Goal: Task Accomplishment & Management: Complete application form

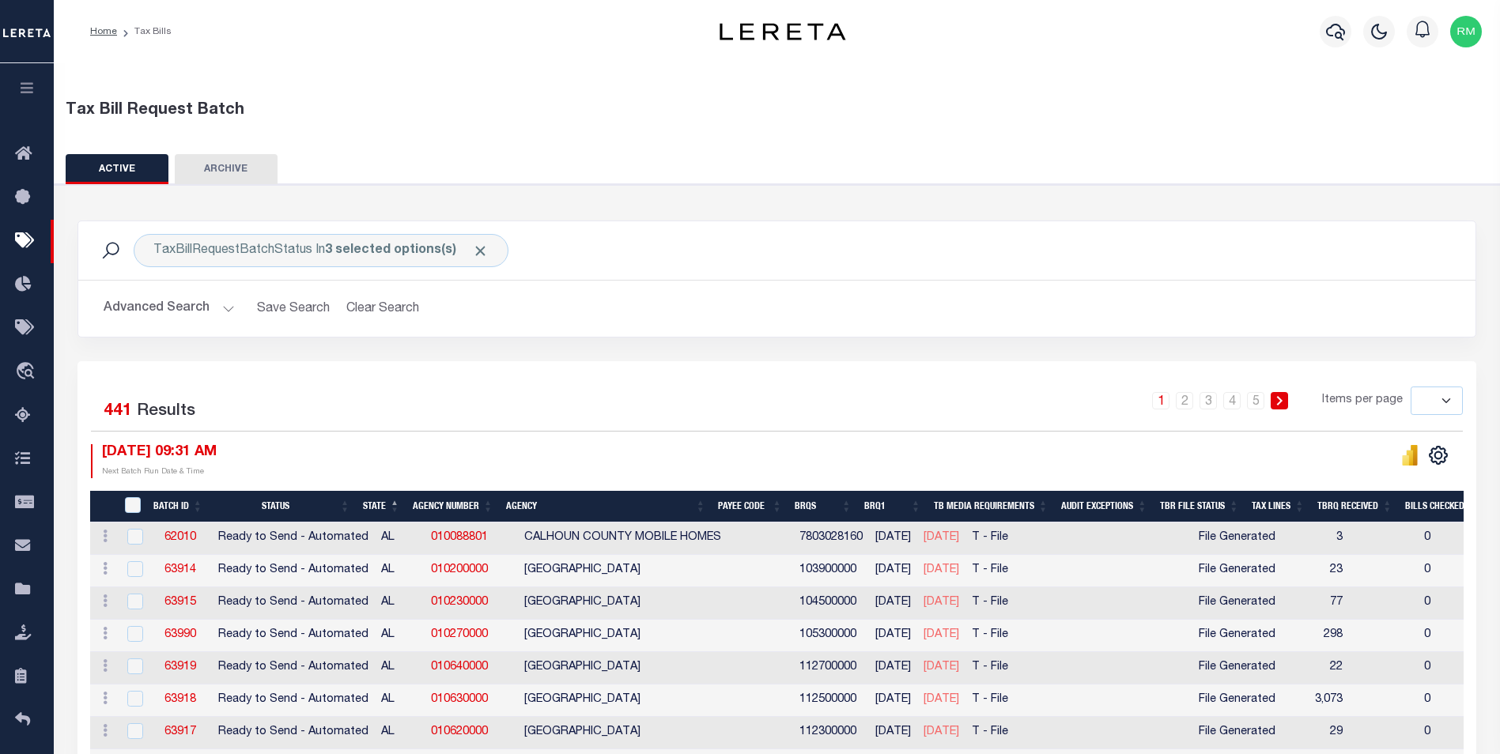
select select
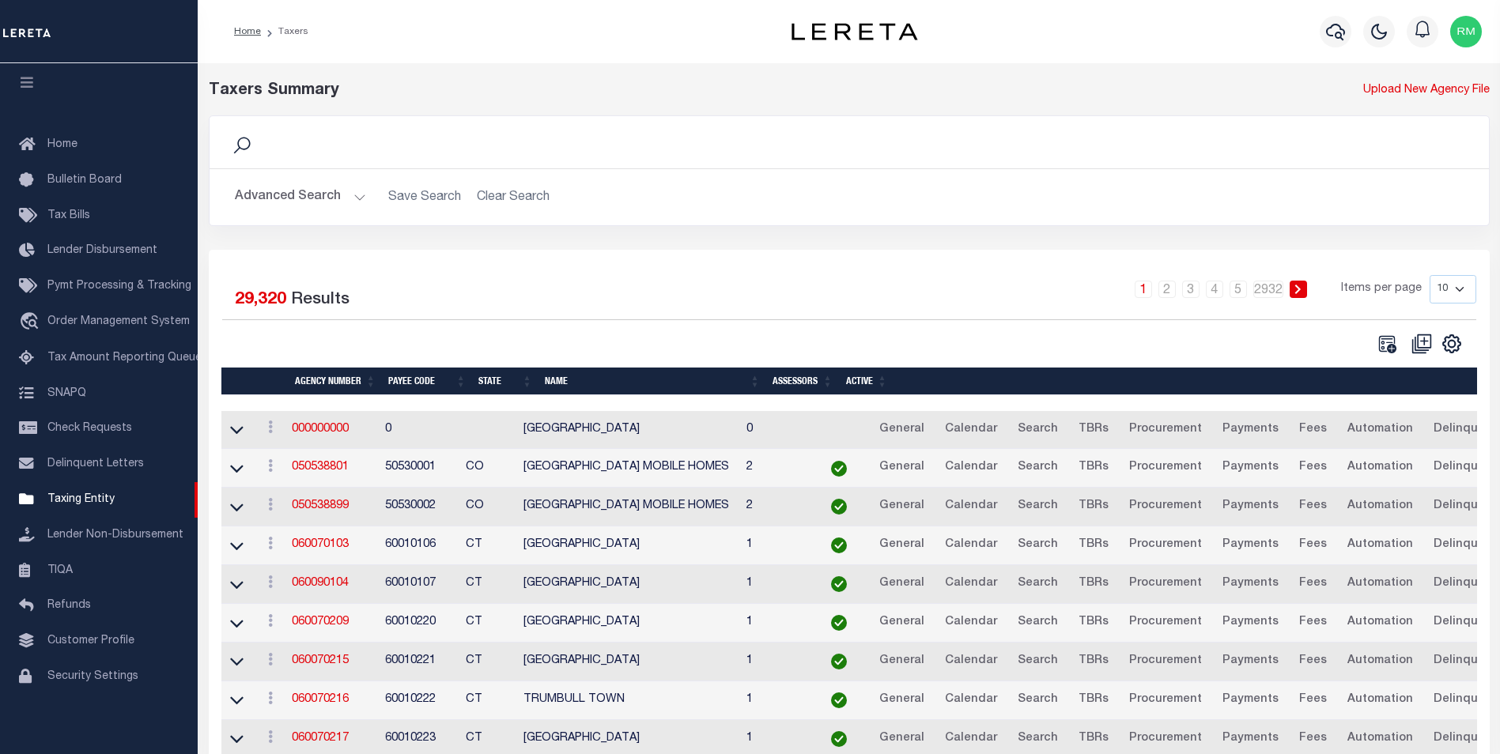
click at [356, 193] on button "Advanced Search" at bounding box center [300, 197] width 131 height 31
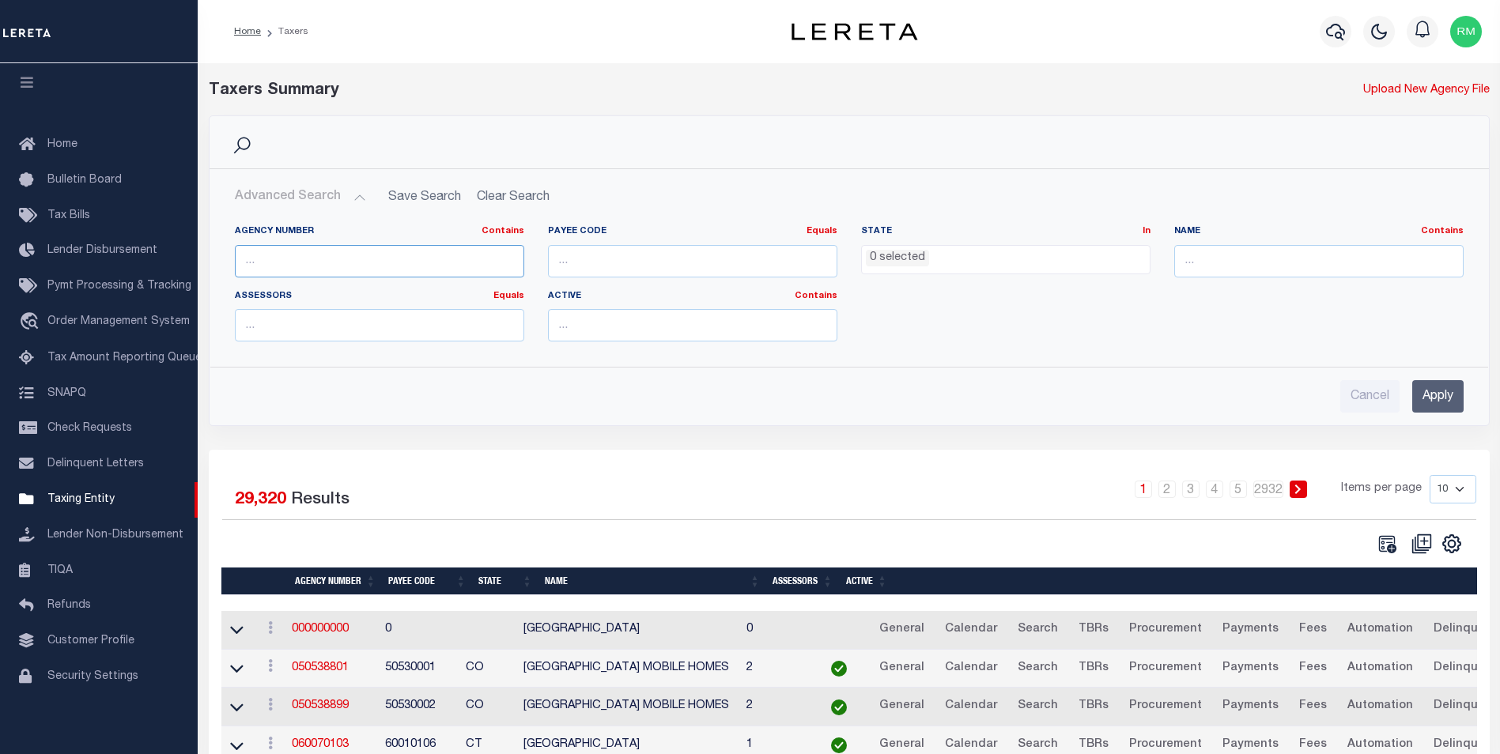
click at [281, 260] on input "text" at bounding box center [379, 261] width 289 height 32
type input "420370501"
click at [1442, 396] on input "Apply" at bounding box center [1437, 396] width 51 height 32
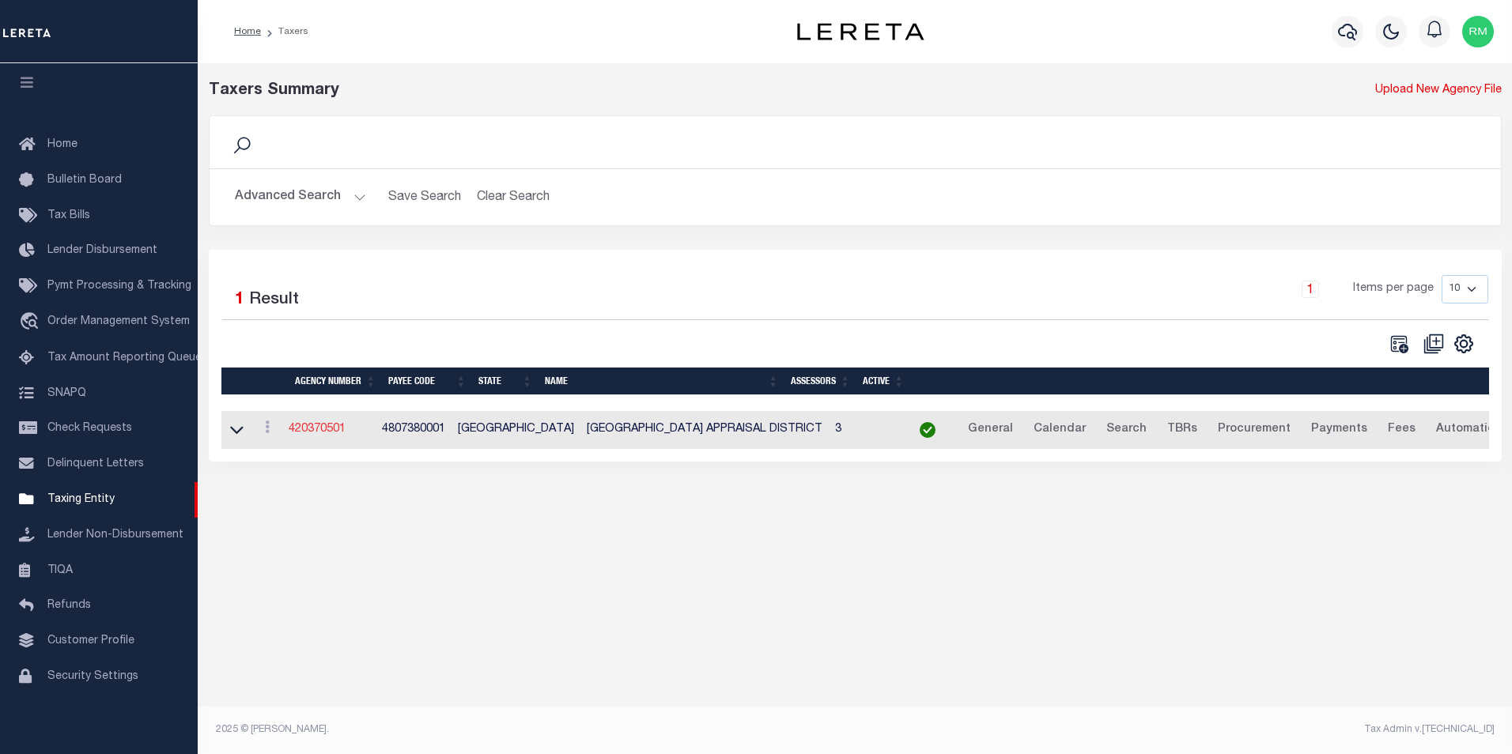
click at [337, 430] on link "420370501" at bounding box center [317, 429] width 57 height 11
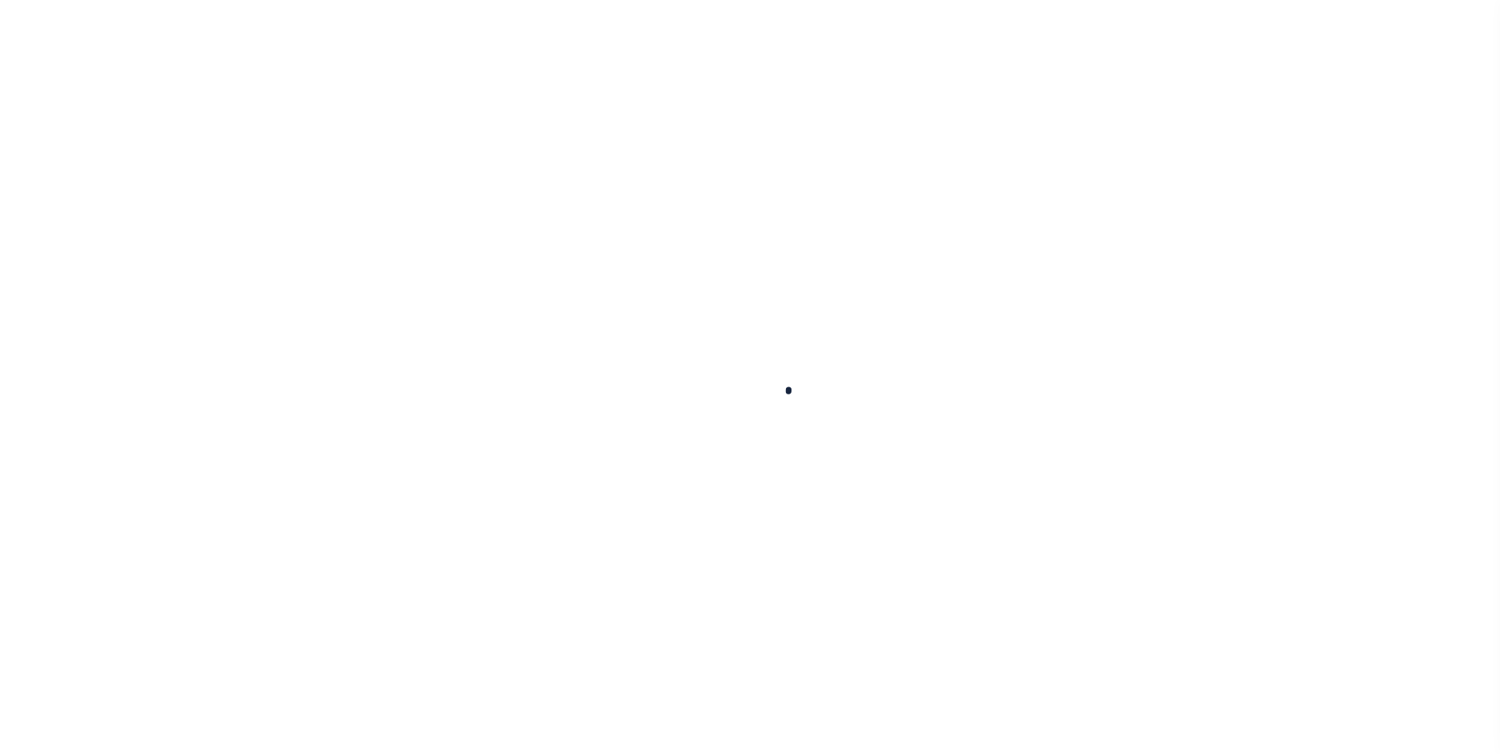
select select
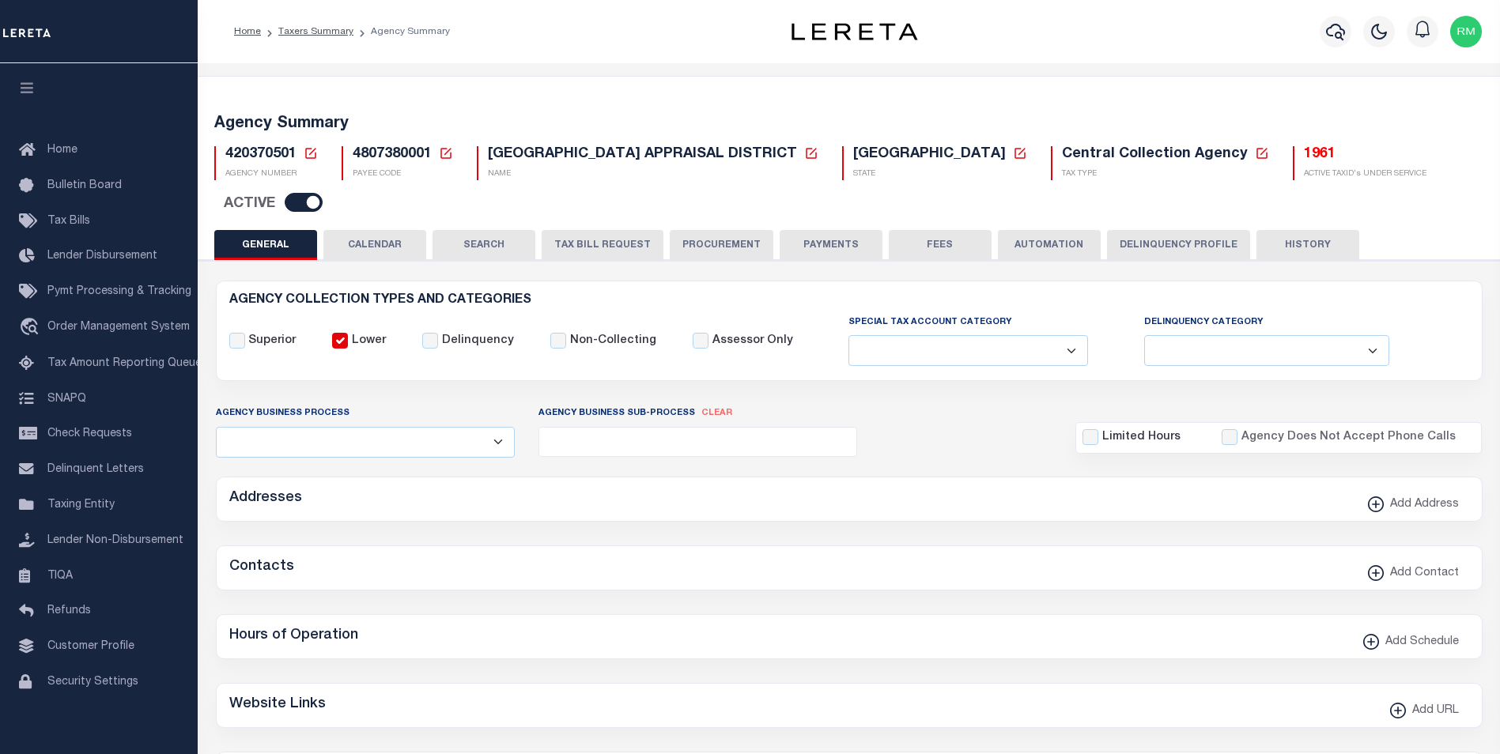
checkbox input "false"
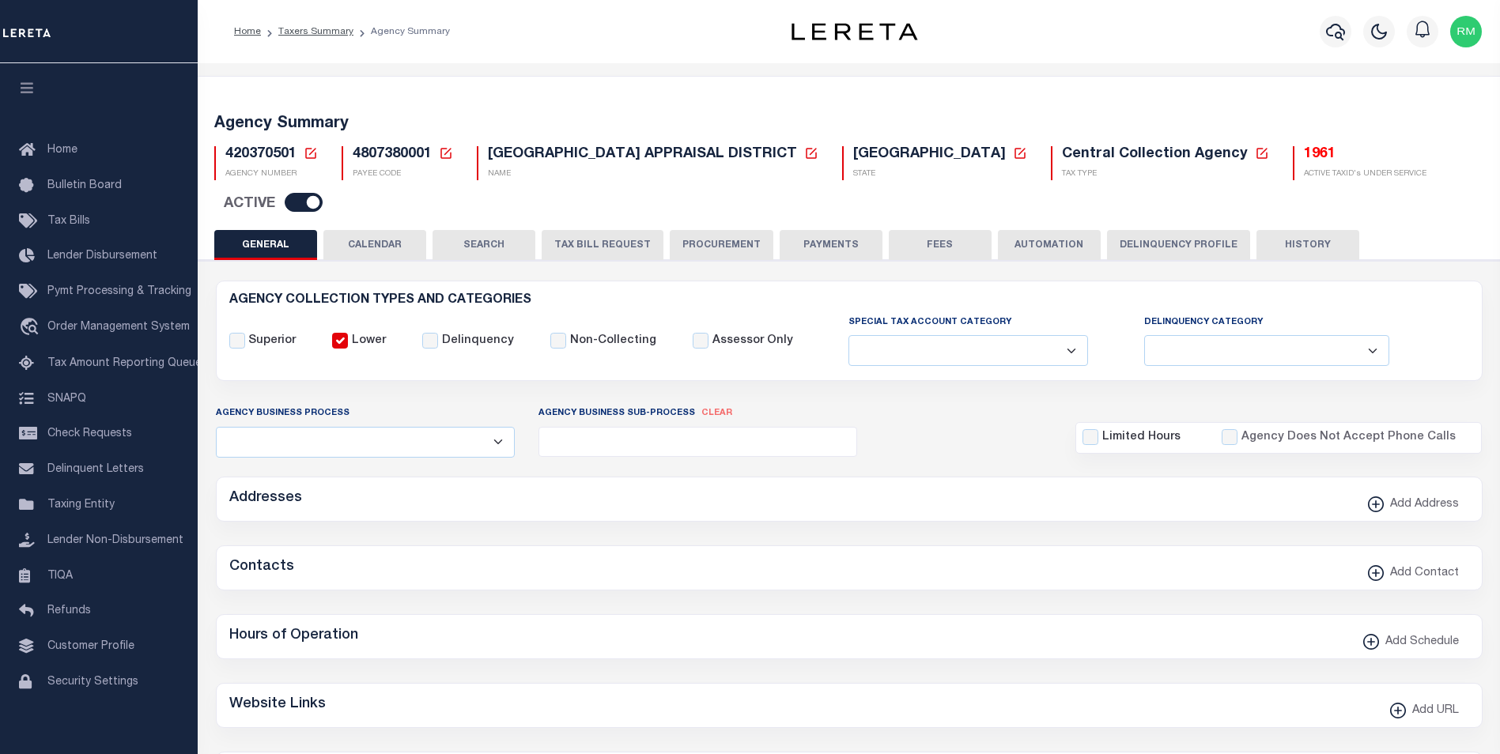
type input "4807380001"
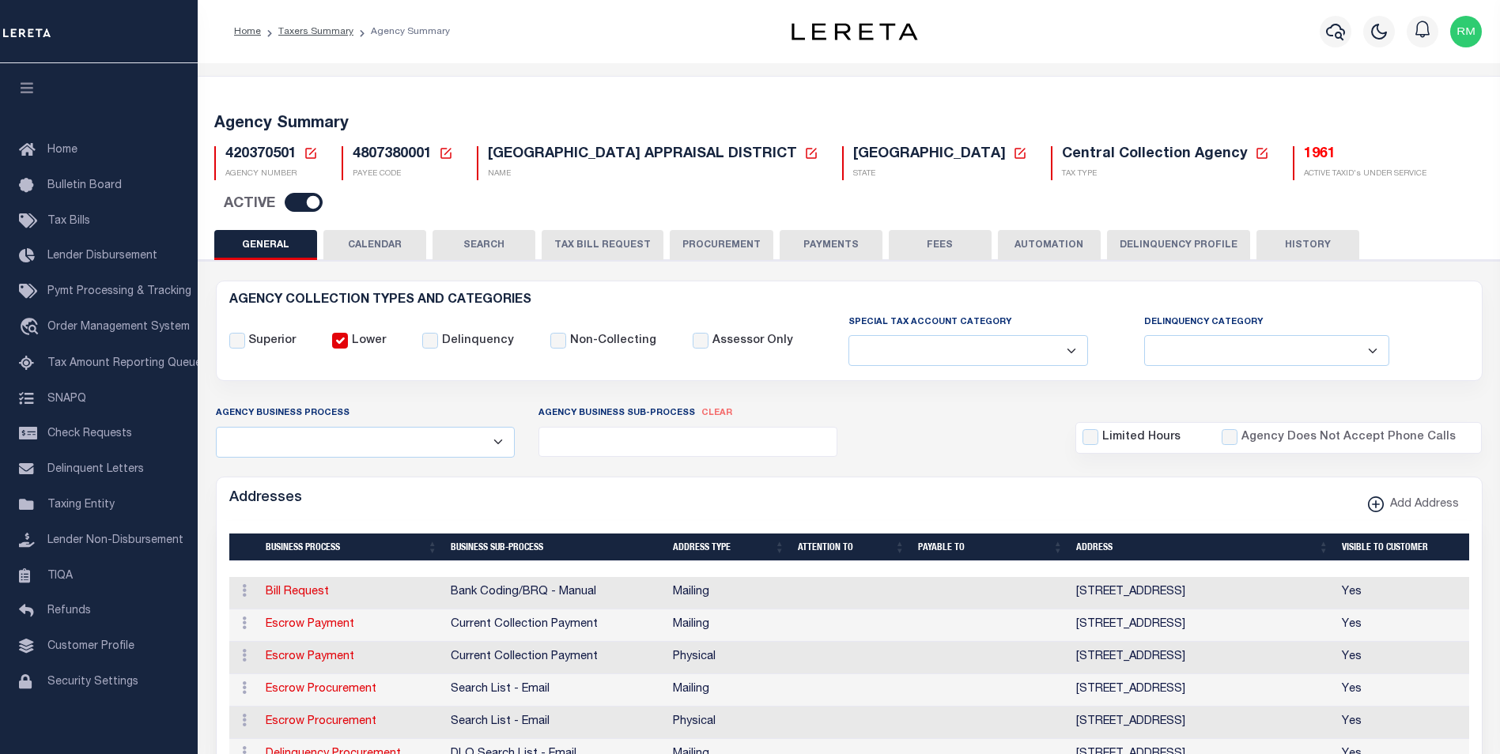
click at [310, 153] on icon at bounding box center [310, 153] width 11 height 11
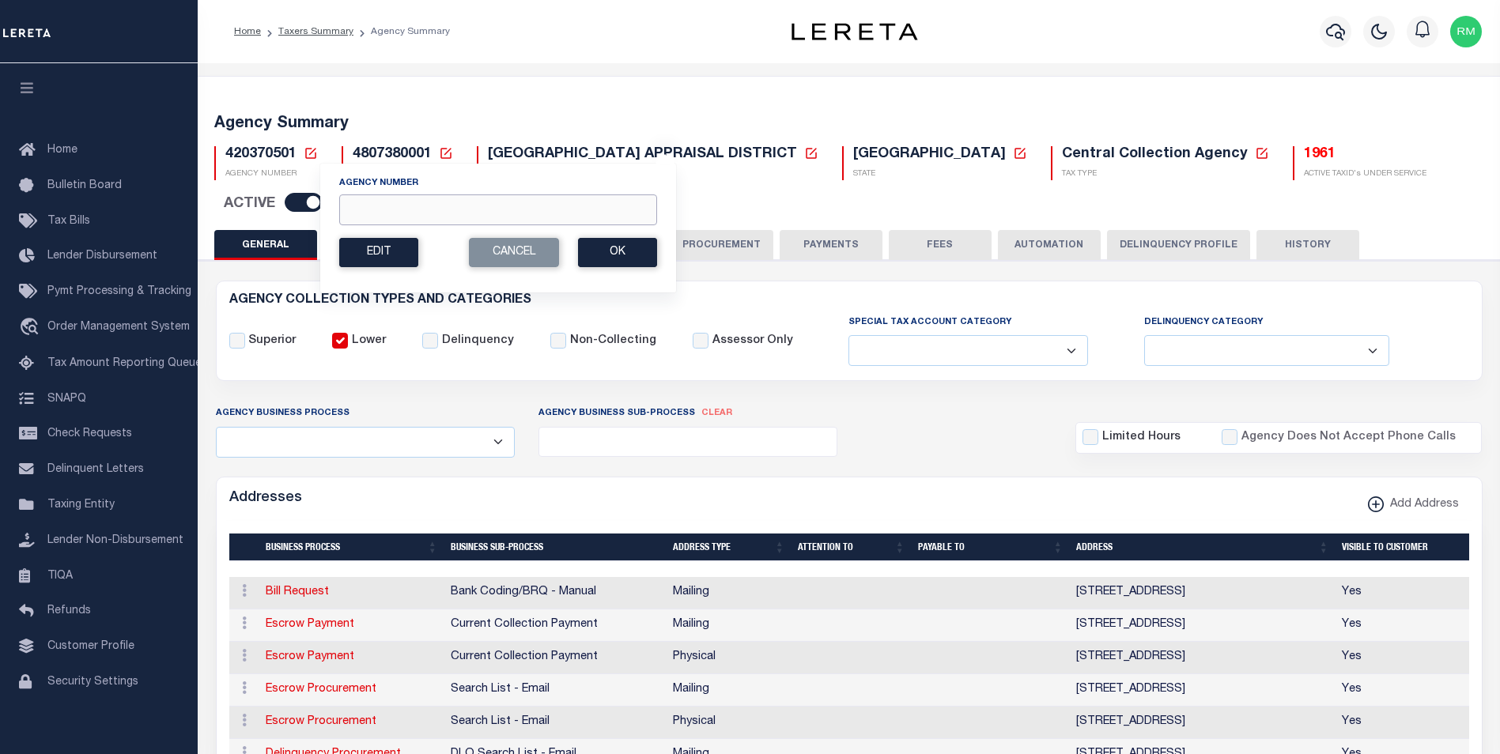
click at [365, 202] on input "Agency Number" at bounding box center [498, 210] width 318 height 31
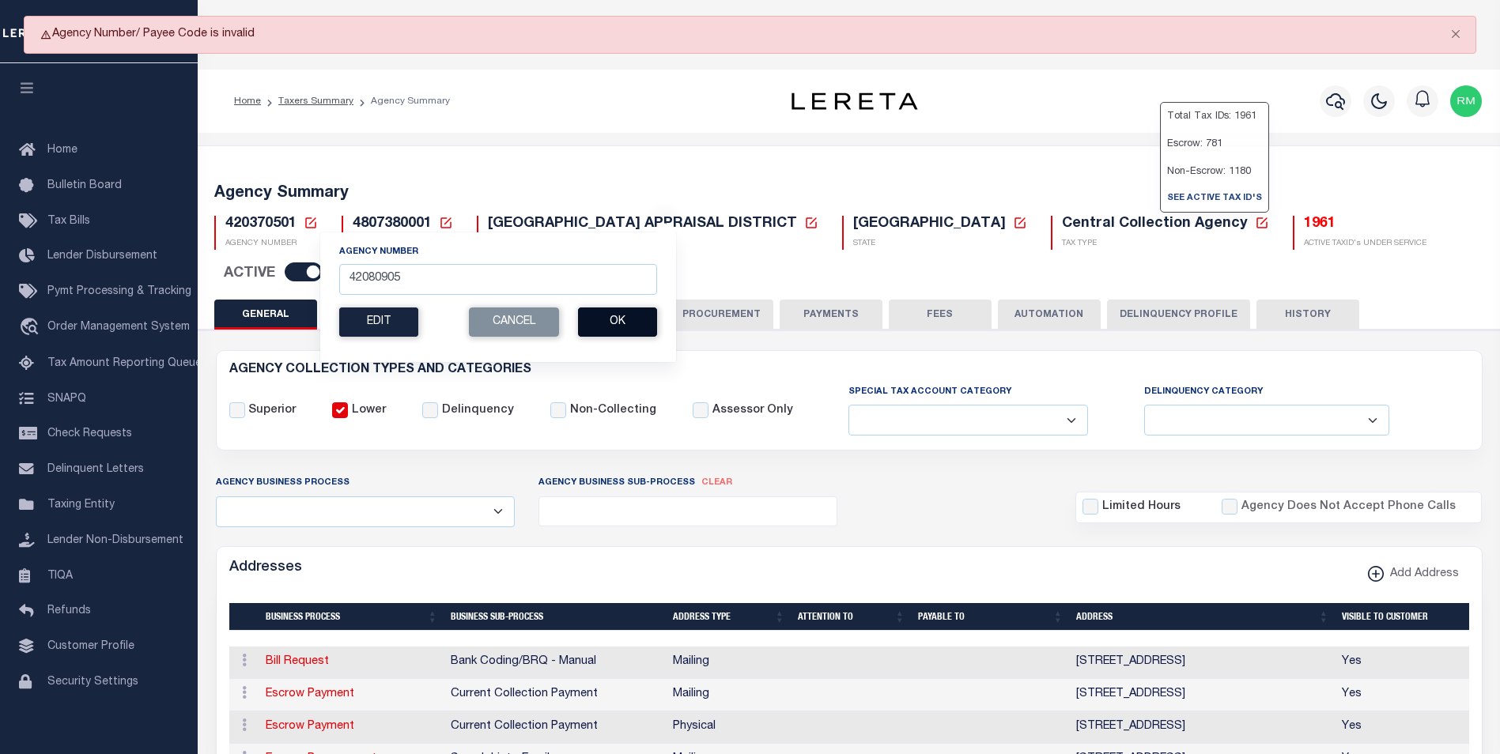
click at [633, 331] on button "Ok" at bounding box center [617, 322] width 79 height 29
drag, startPoint x: 442, startPoint y: 282, endPoint x: 340, endPoint y: 276, distance: 102.2
click at [340, 276] on input "42080905" at bounding box center [498, 279] width 318 height 31
type input "420790905"
click at [623, 323] on button "Ok" at bounding box center [617, 322] width 79 height 29
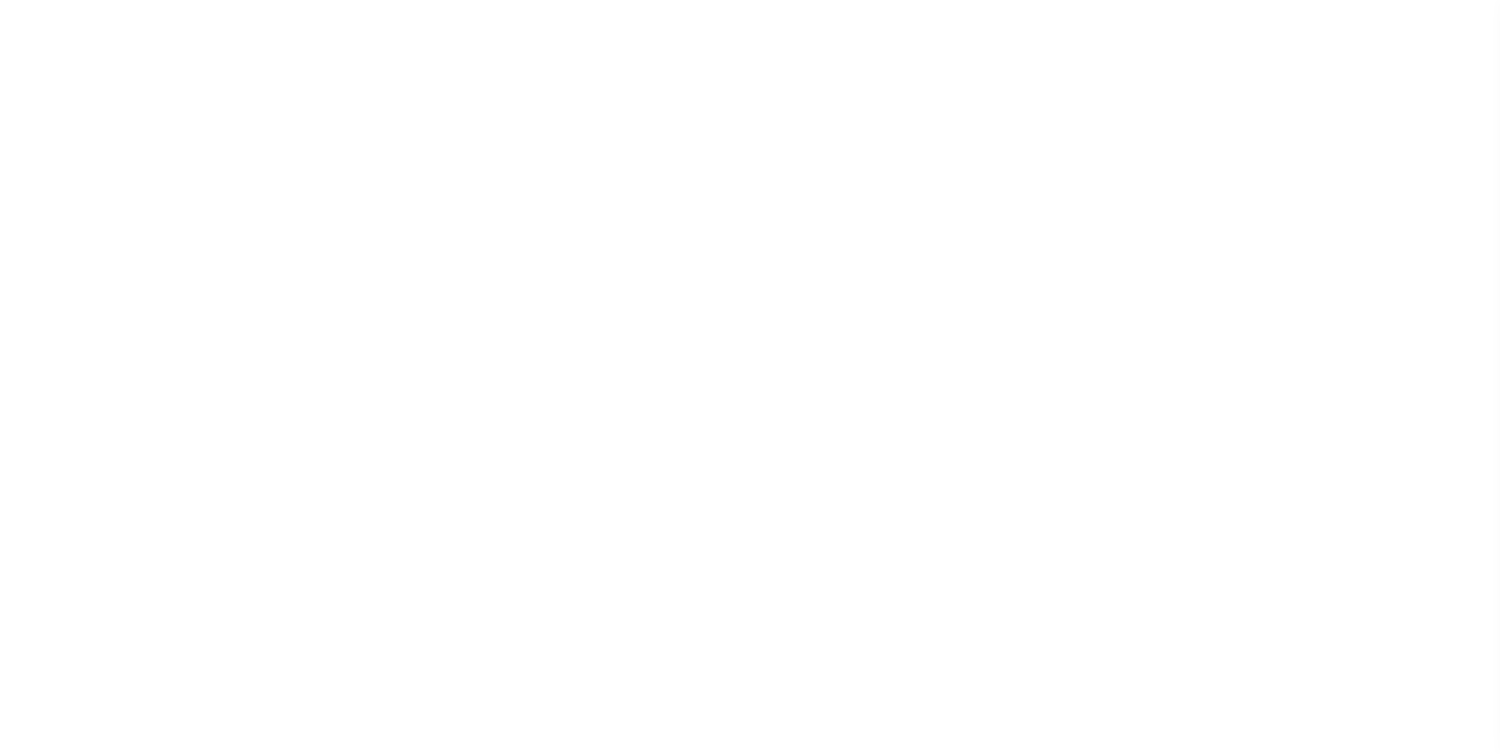
select select
checkbox input "false"
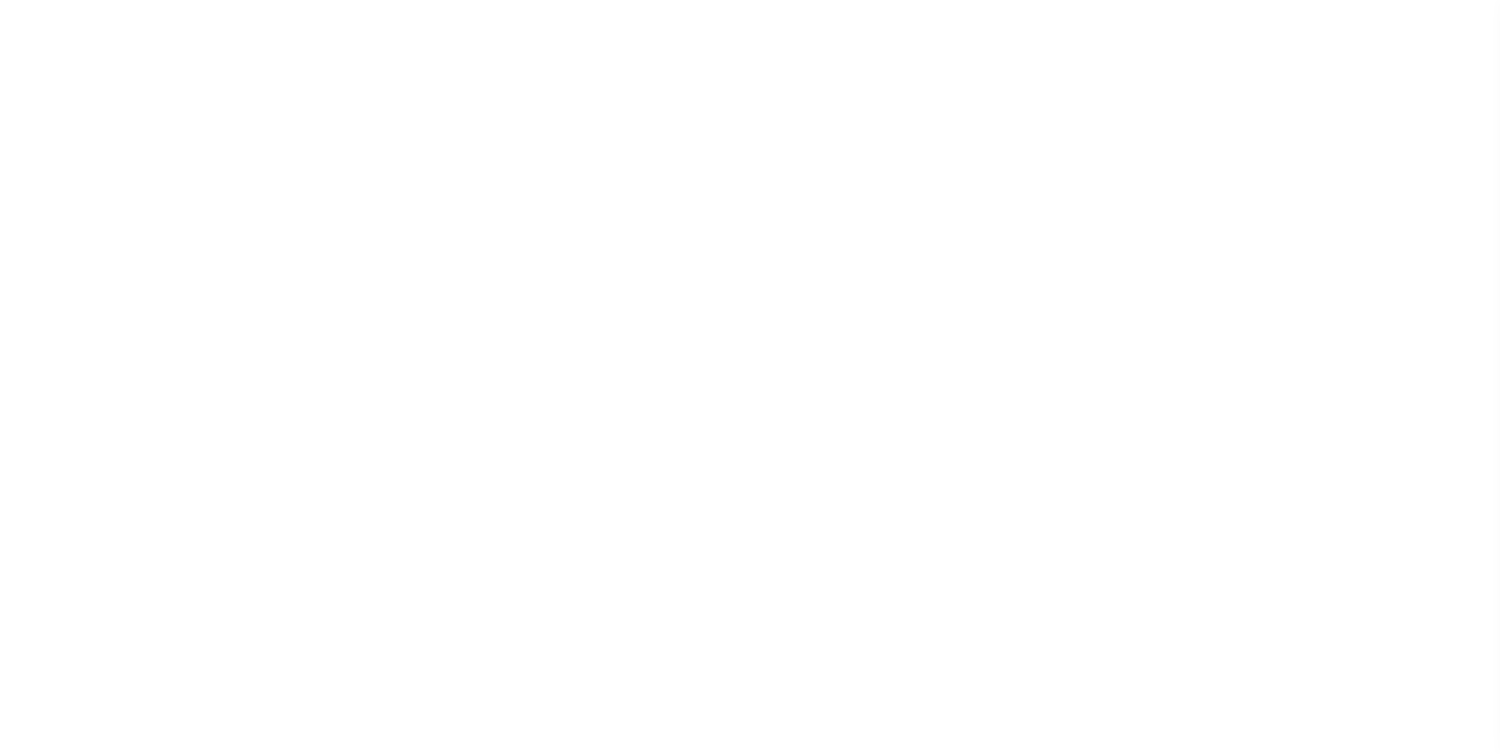
select select "1"
checkbox input "false"
type input "4815721129"
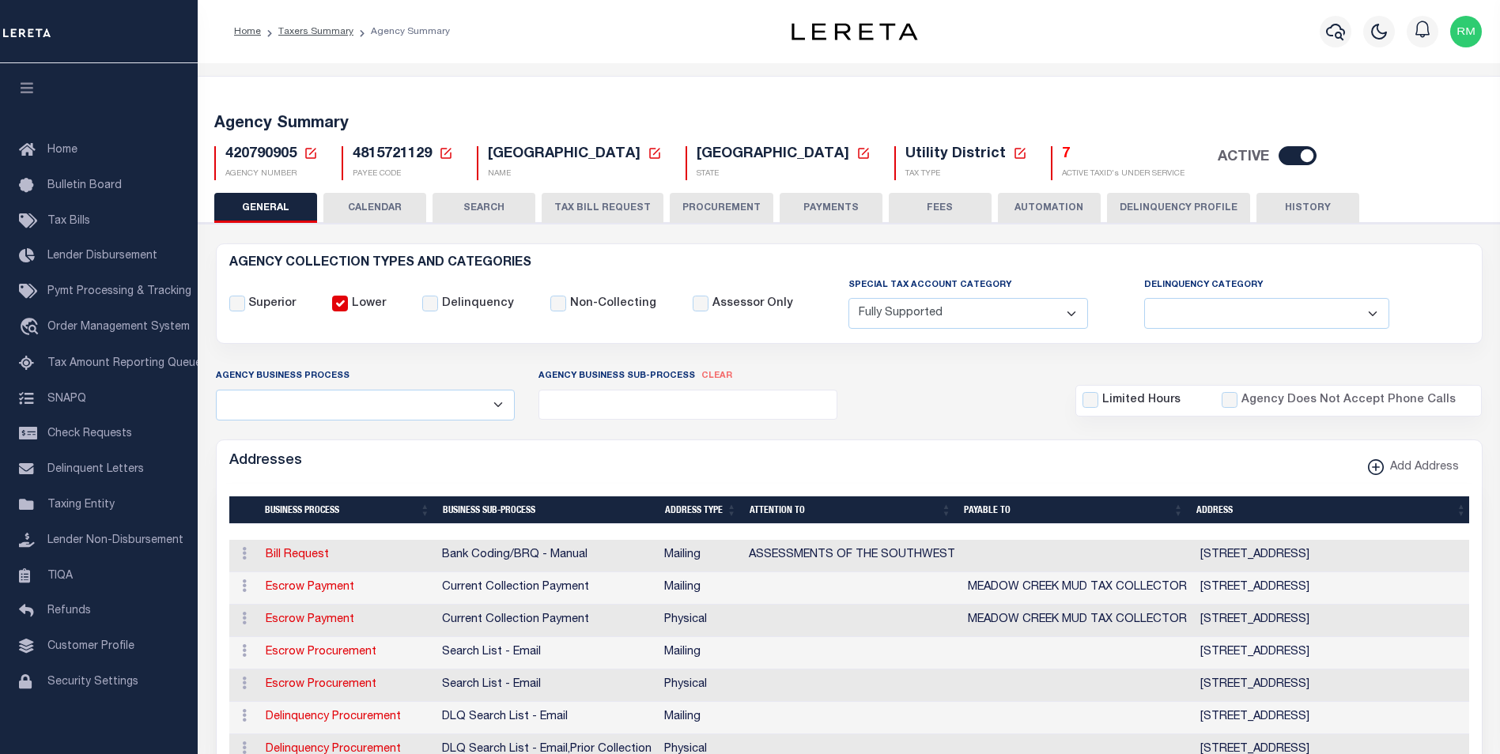
click at [310, 153] on icon at bounding box center [310, 153] width 11 height 11
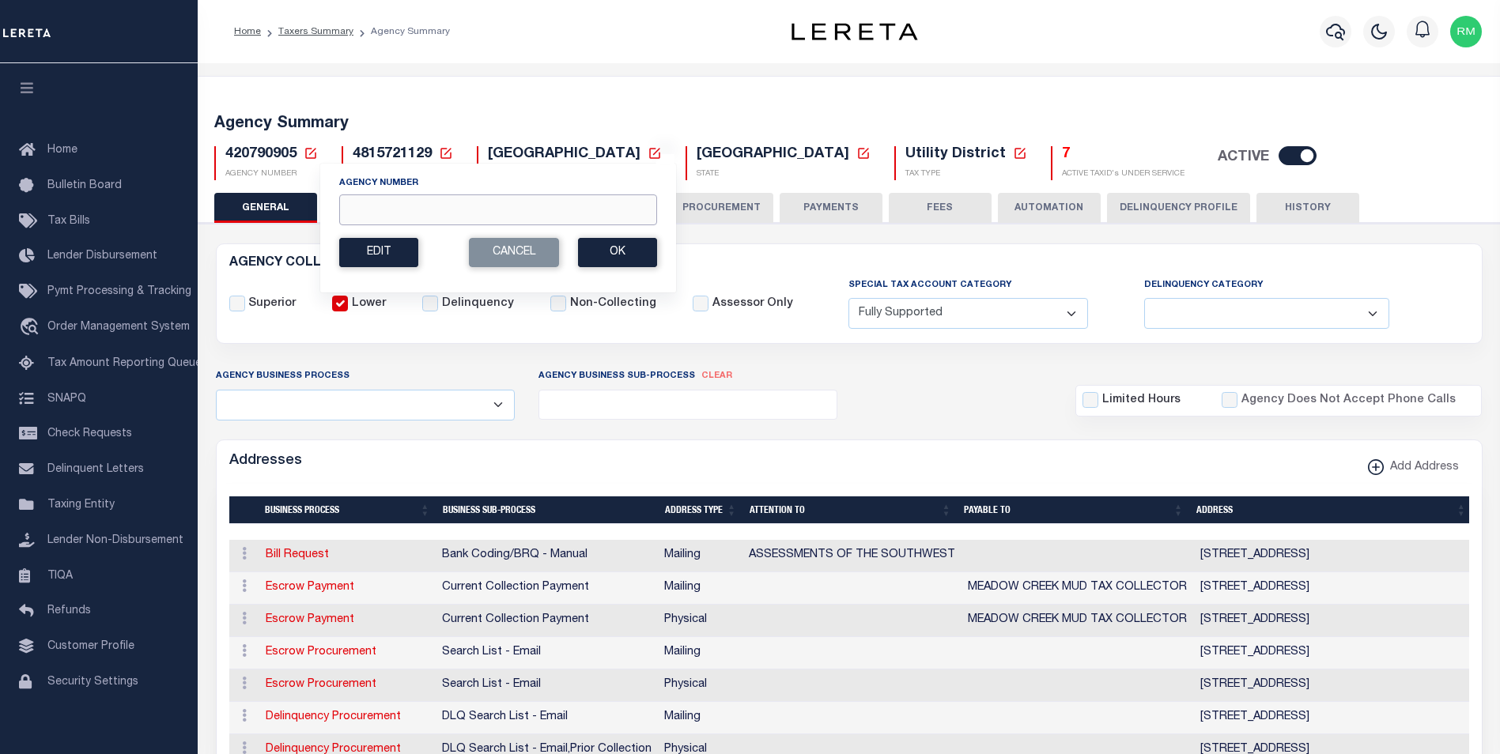
click at [350, 208] on input "Agency Number" at bounding box center [498, 210] width 318 height 31
type input "420790906"
click at [620, 254] on button "Ok" at bounding box center [617, 252] width 79 height 29
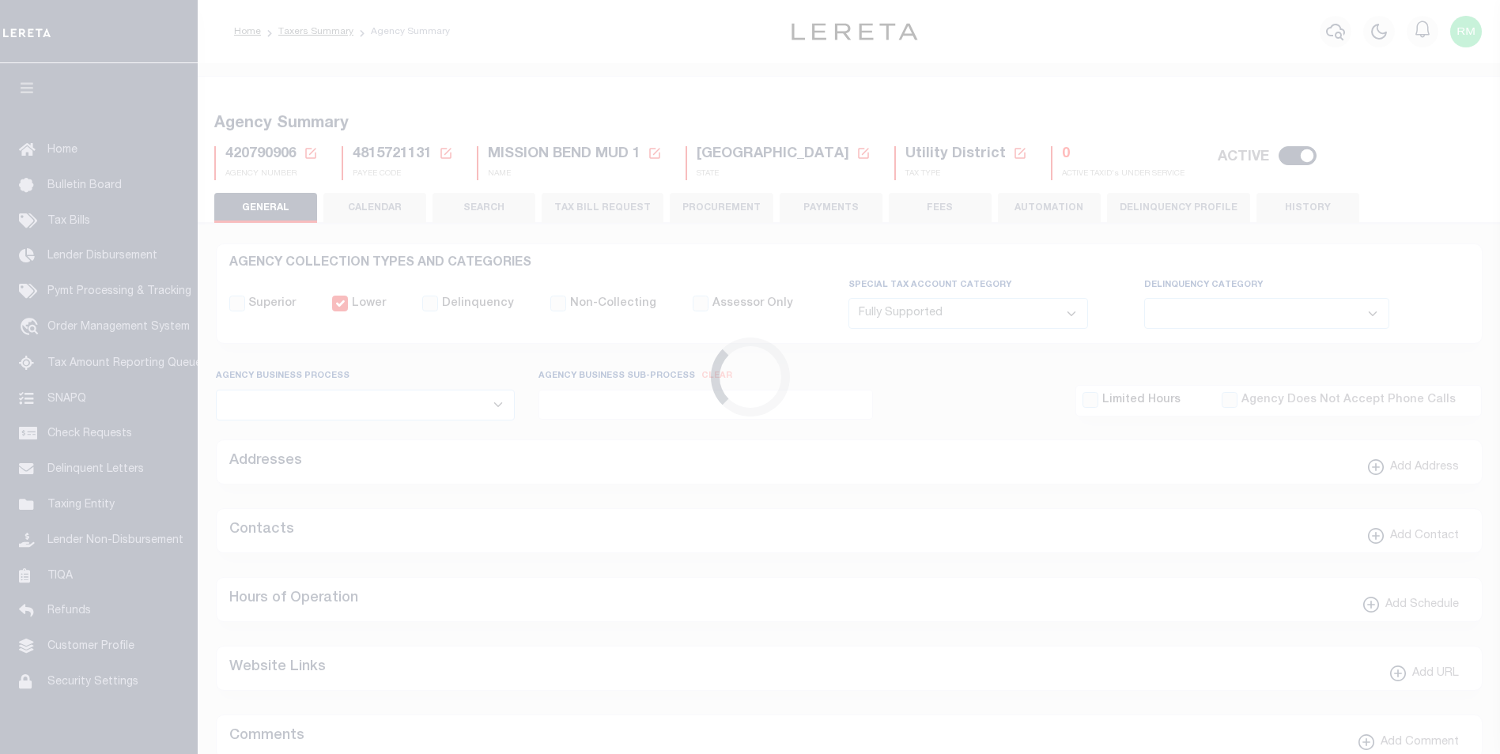
select select "1"
select select
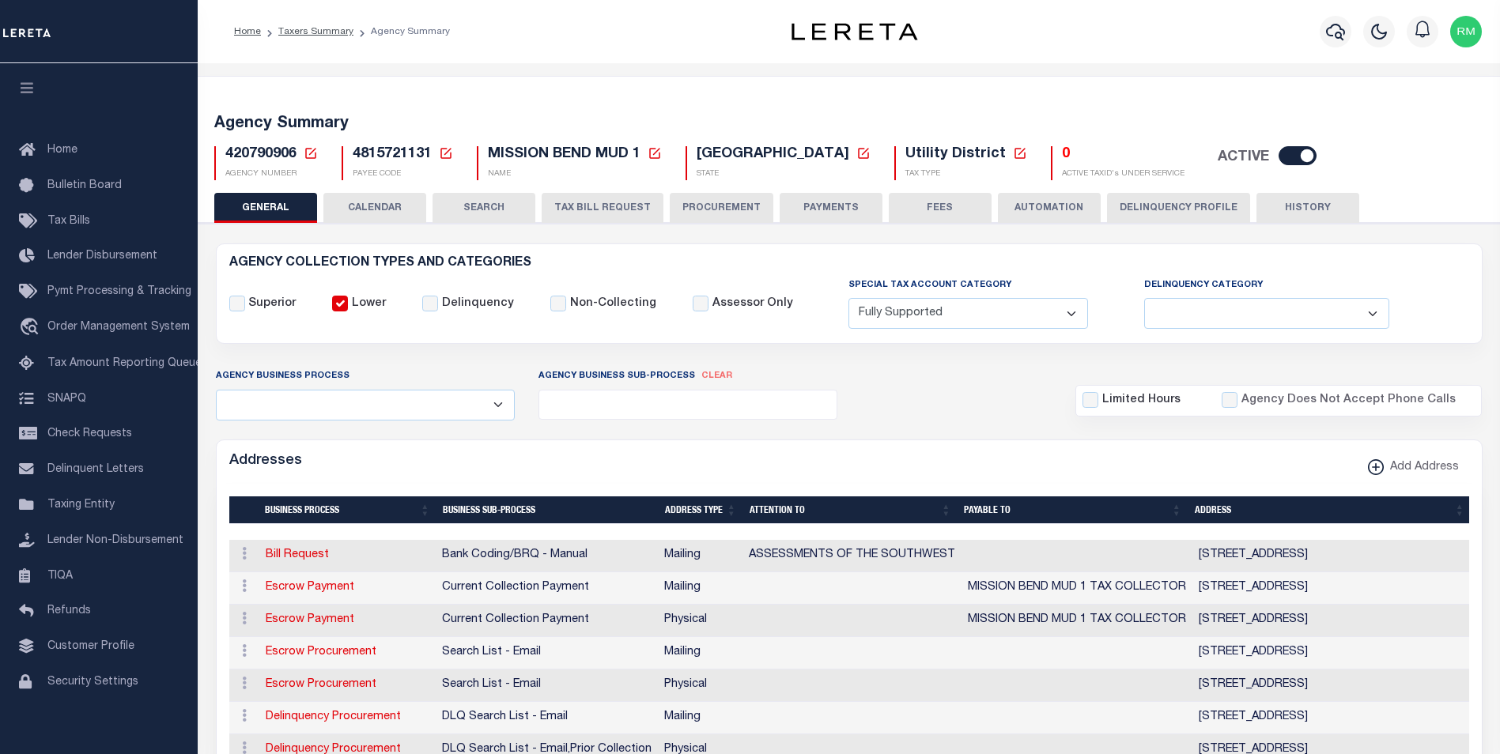
click at [312, 155] on icon at bounding box center [311, 153] width 14 height 14
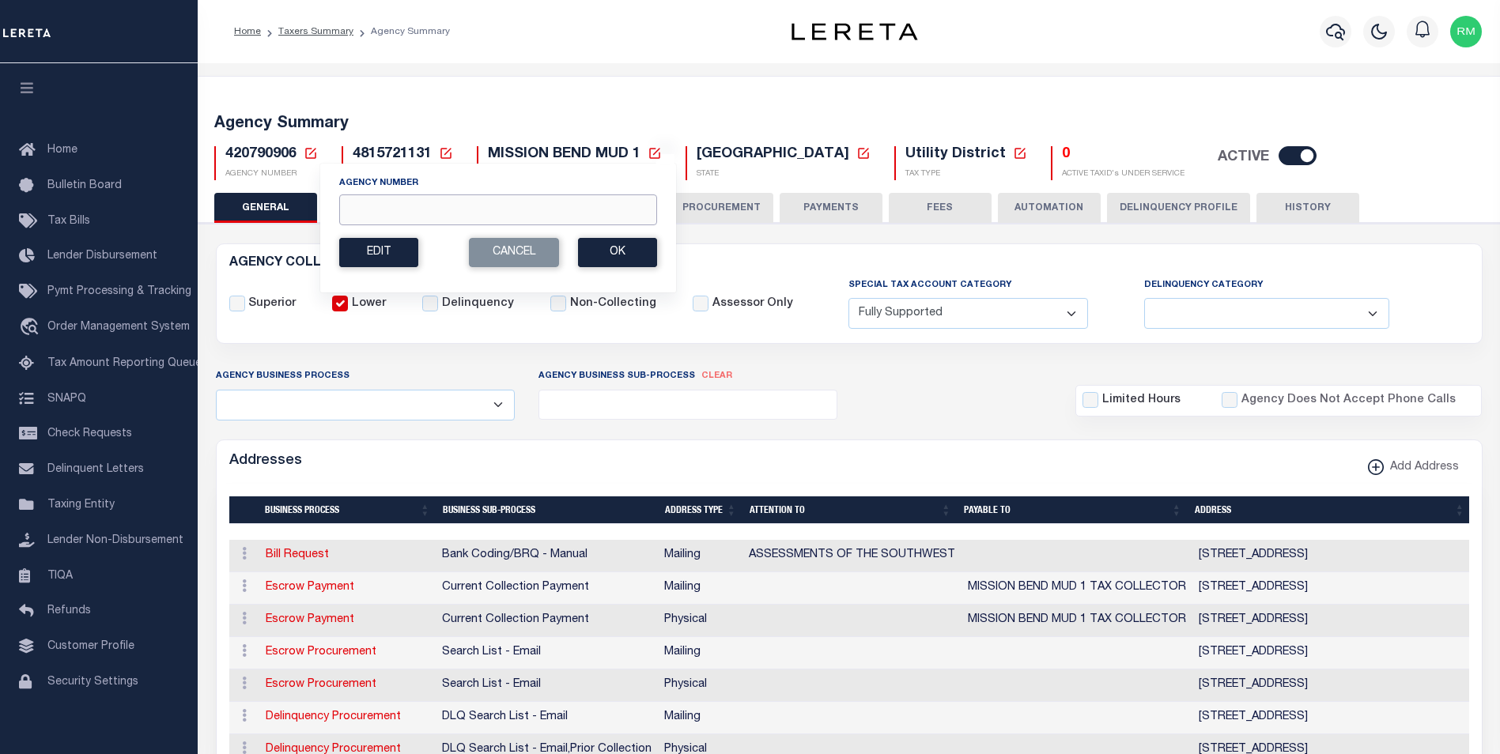
click at [366, 213] on input "Agency Number" at bounding box center [498, 210] width 318 height 31
click at [611, 253] on button "Ok" at bounding box center [617, 252] width 79 height 29
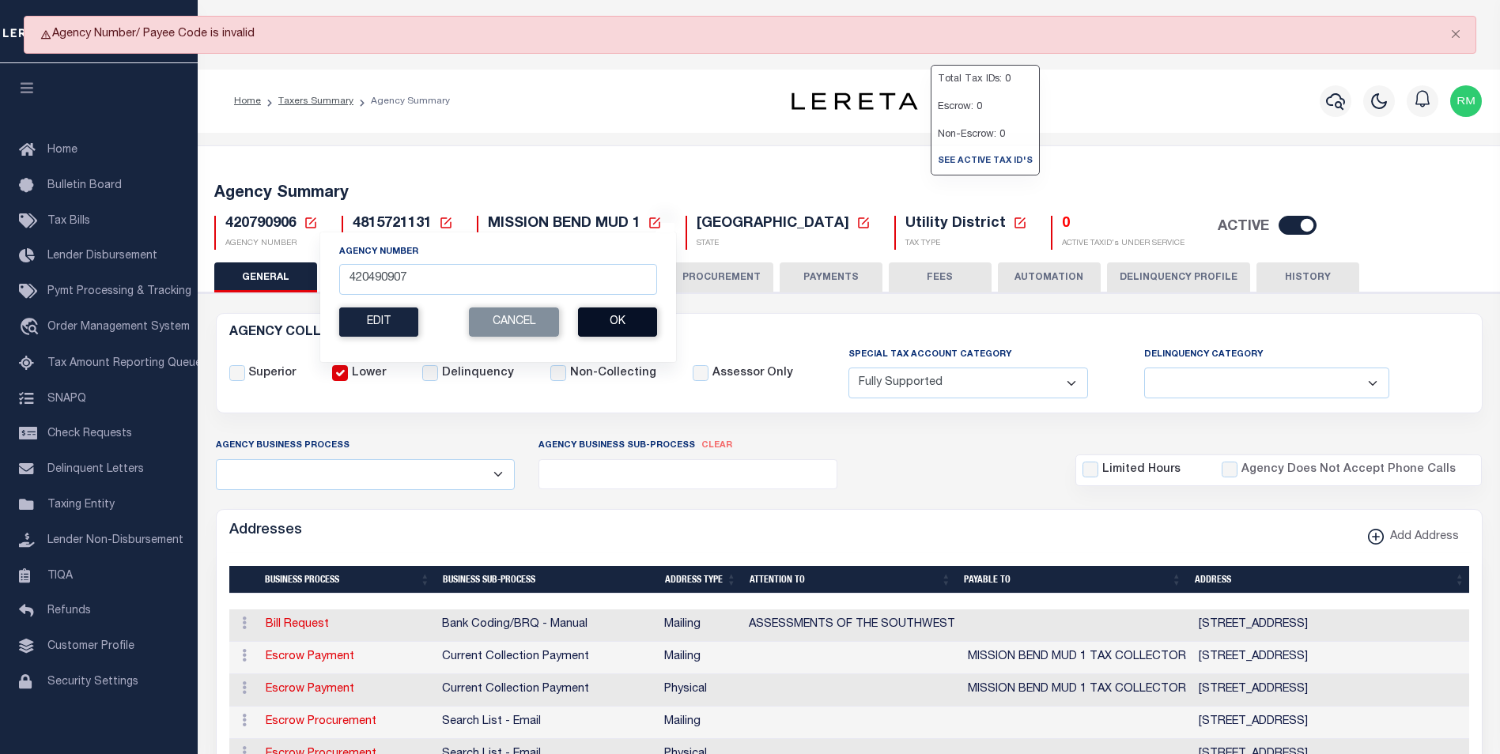
click at [632, 319] on button "Ok" at bounding box center [617, 322] width 79 height 29
click at [426, 283] on input "420490907" at bounding box center [498, 279] width 318 height 31
type input "4"
type input "420790910"
click at [611, 321] on button "Ok" at bounding box center [617, 322] width 79 height 29
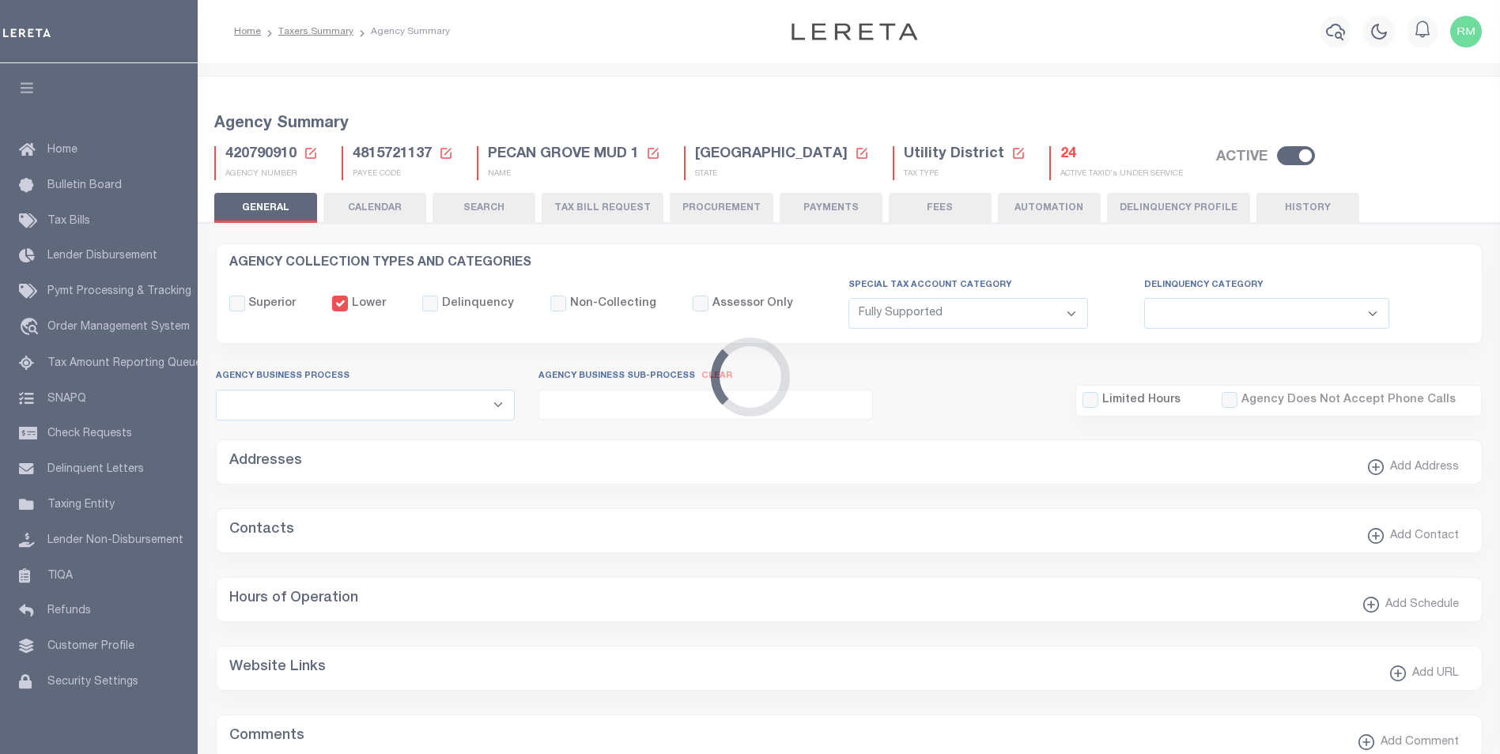
select select "1"
select select
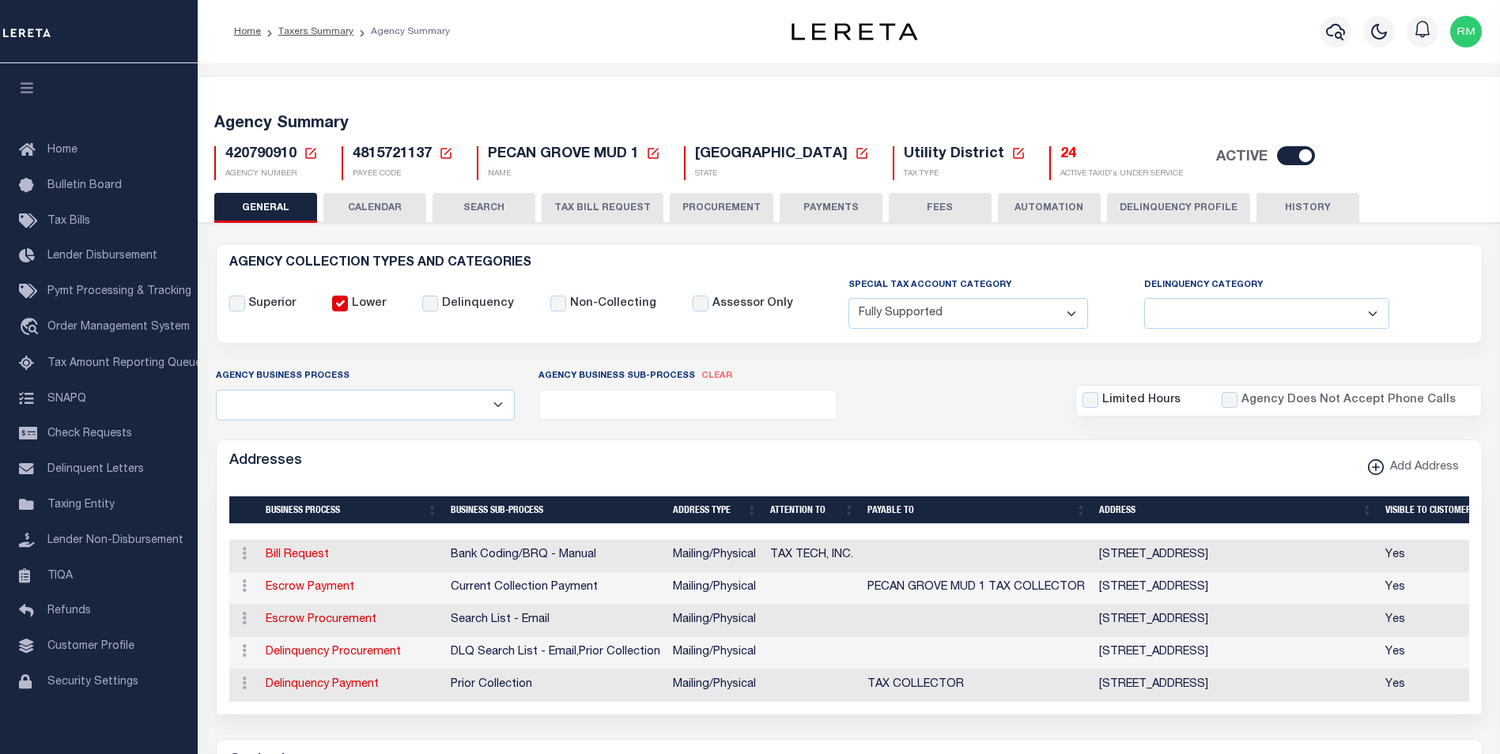
click at [312, 155] on icon at bounding box center [311, 153] width 14 height 14
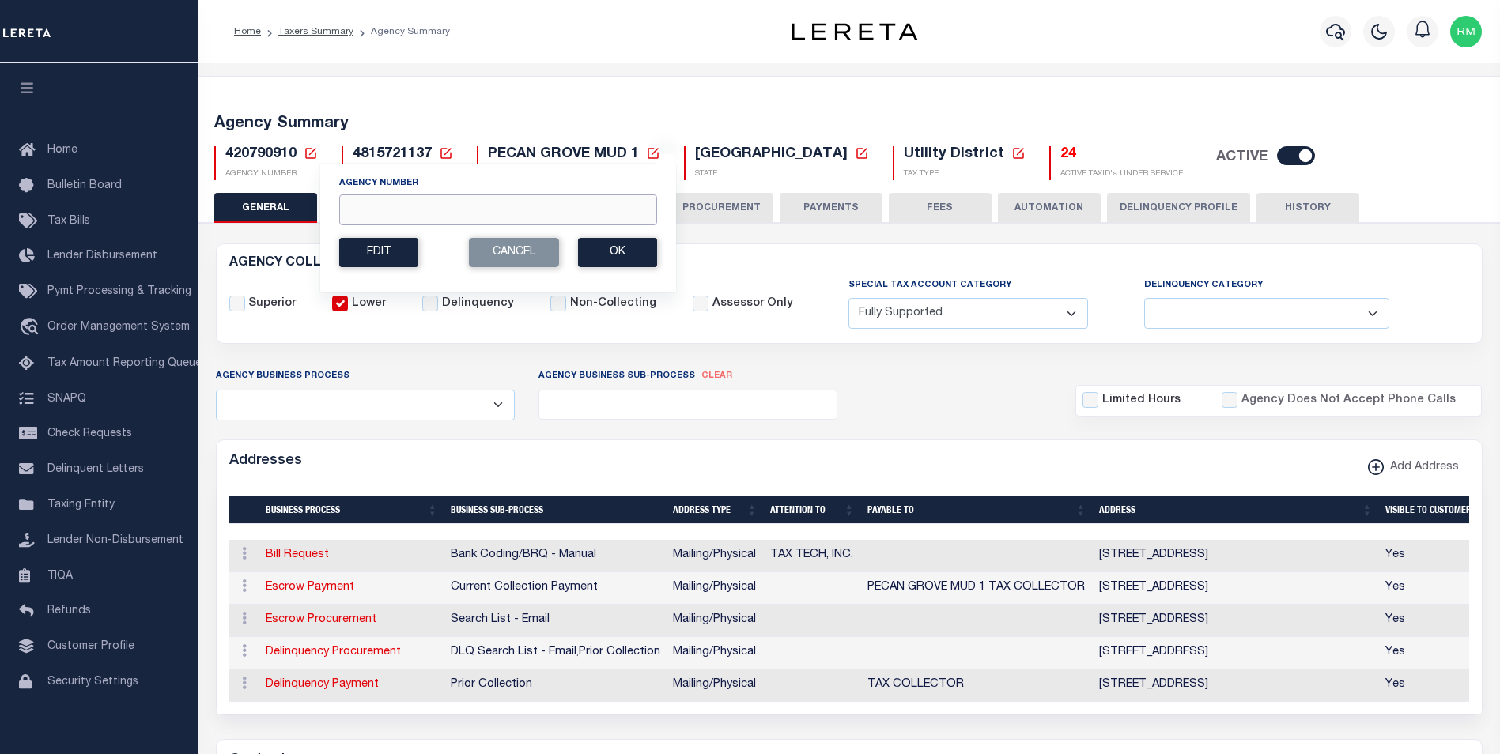
click at [368, 207] on input "Agency Number" at bounding box center [498, 210] width 318 height 31
type input "420790906"
click at [625, 254] on button "Ok" at bounding box center [617, 252] width 79 height 29
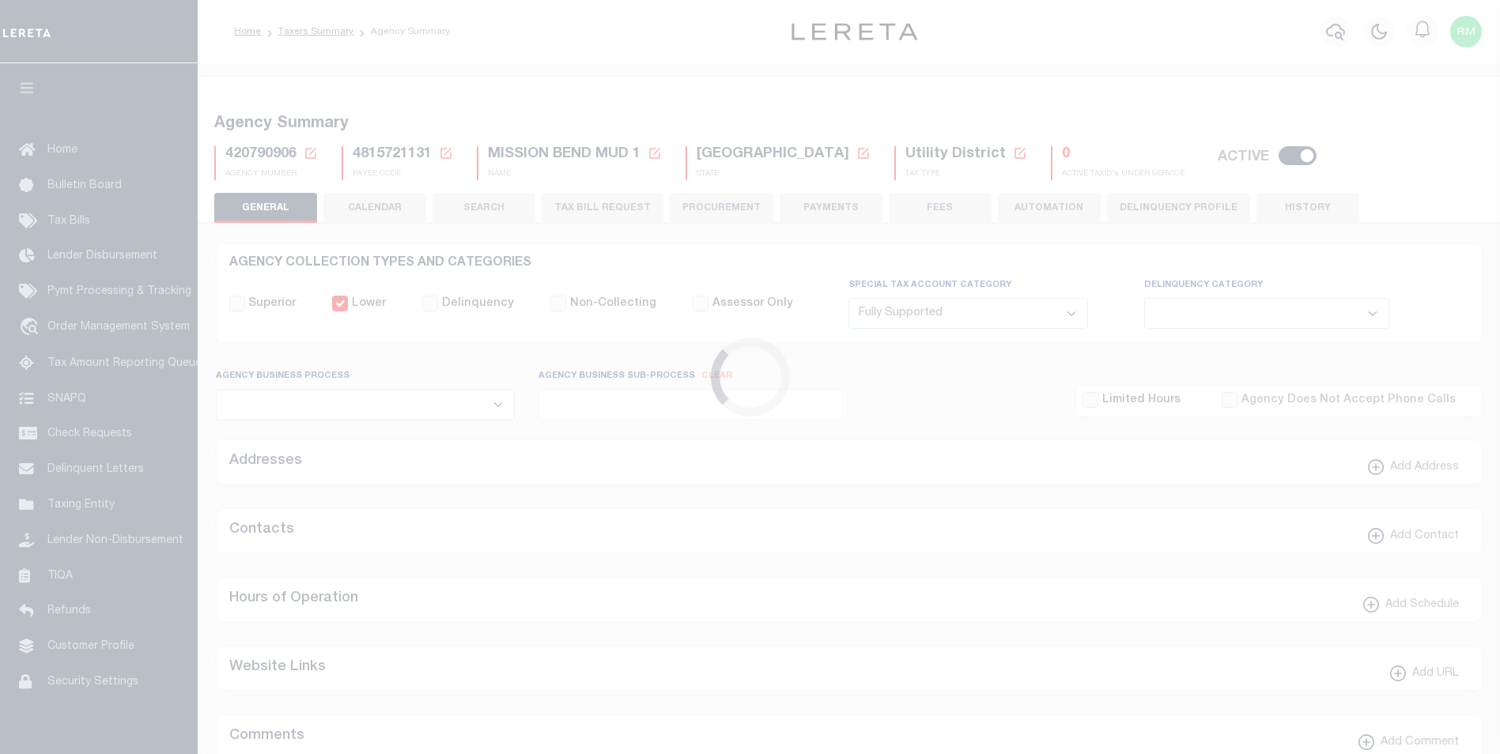
select select "1"
select select
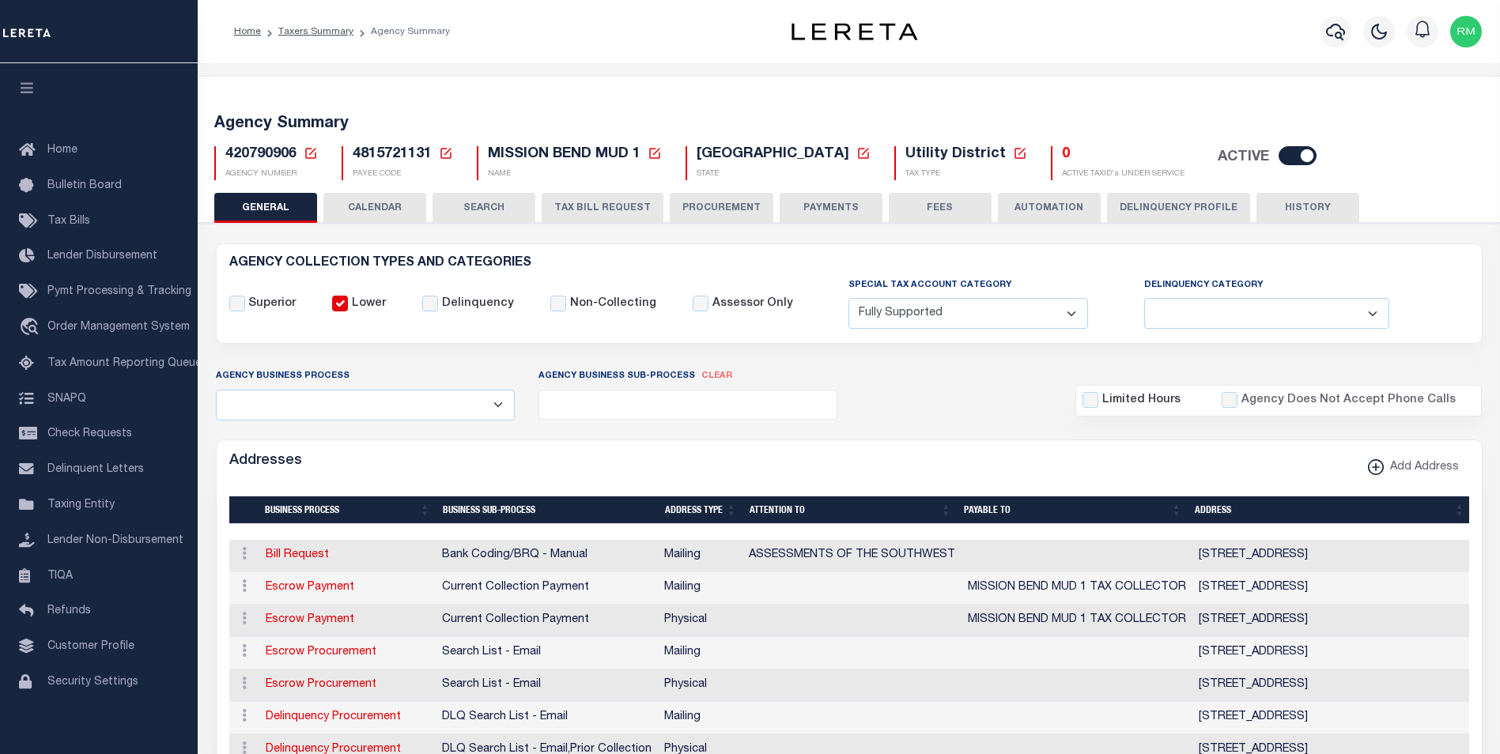
click at [312, 152] on icon at bounding box center [310, 153] width 11 height 11
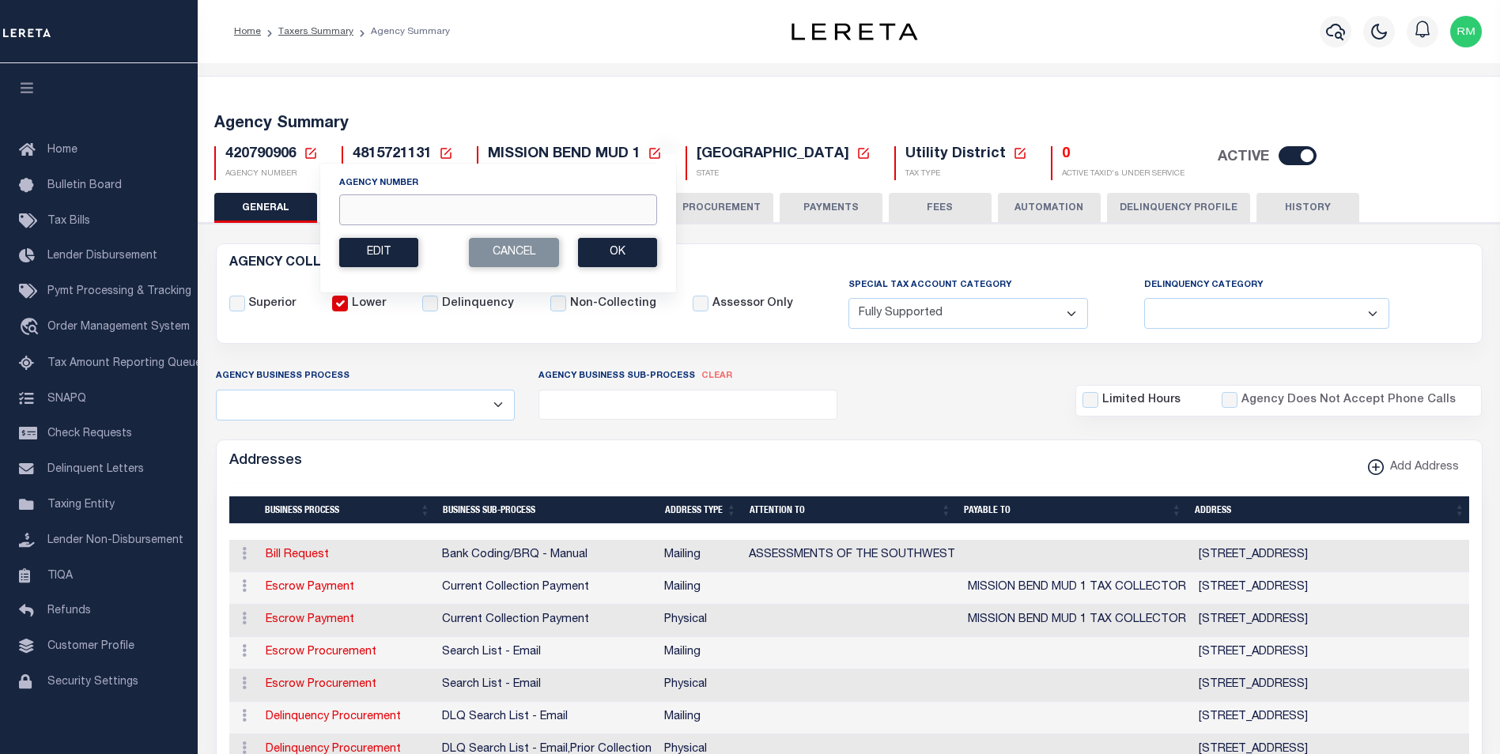
click at [371, 209] on input "Agency Number" at bounding box center [498, 210] width 318 height 31
type input "420790907"
click at [625, 248] on button "Ok" at bounding box center [617, 252] width 79 height 29
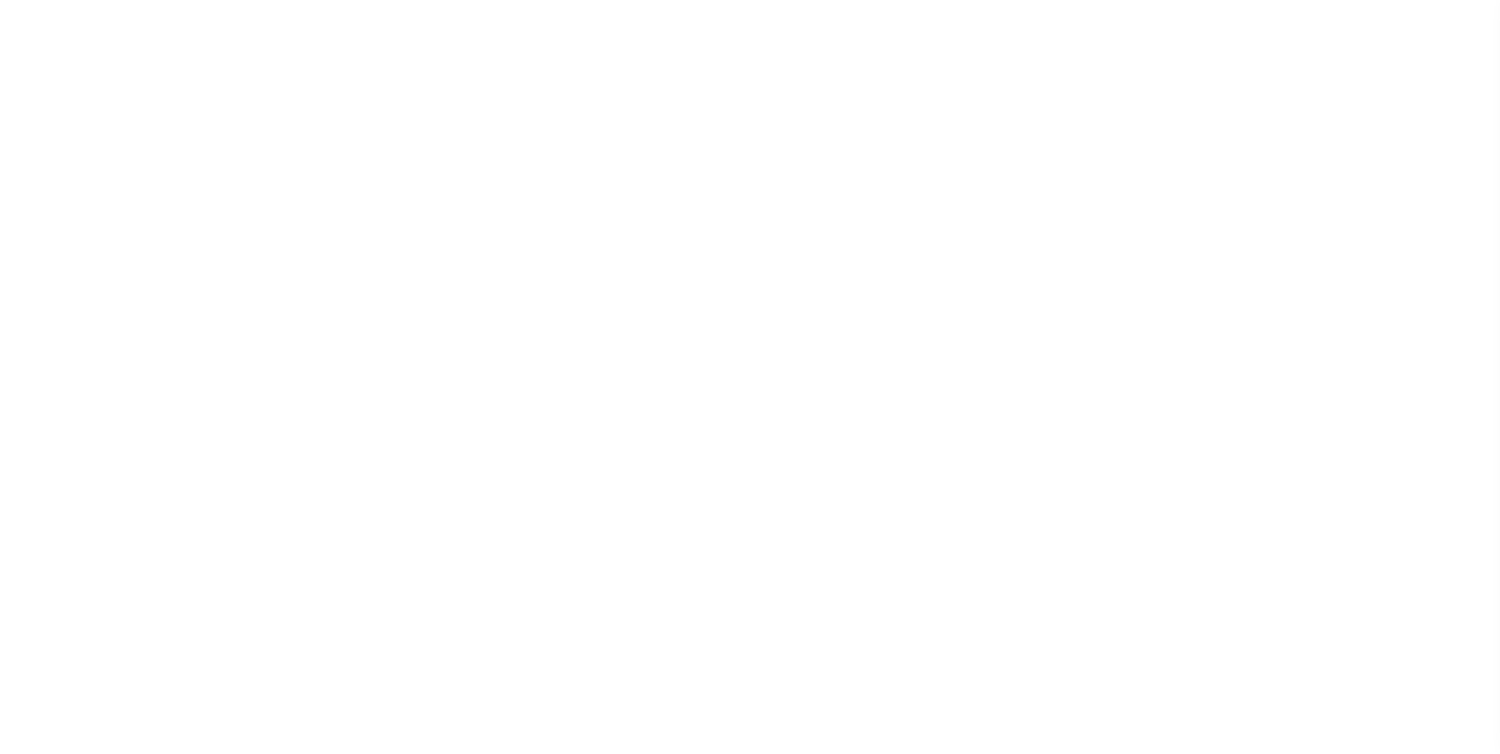
select select
checkbox input "false"
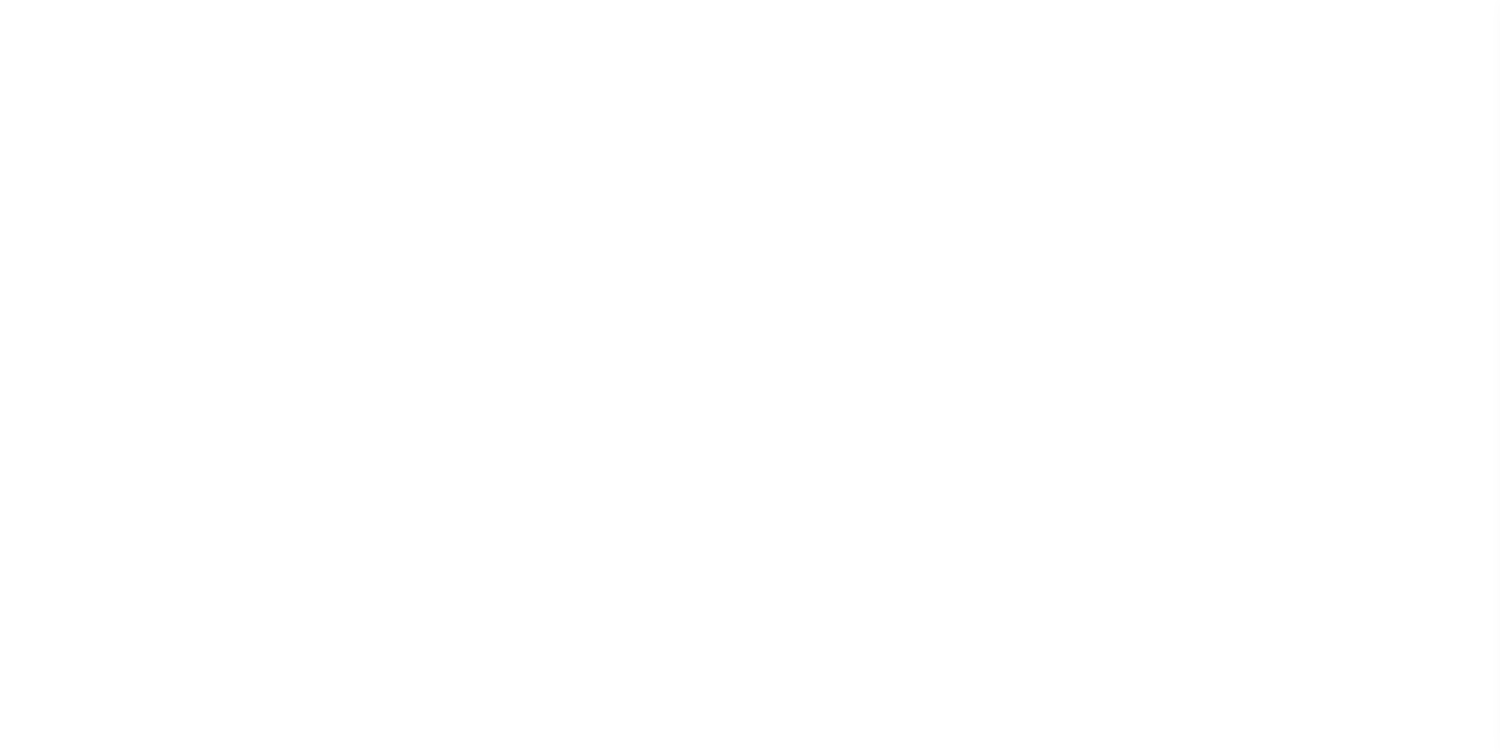
select select "1"
checkbox input "false"
type input "4815721133"
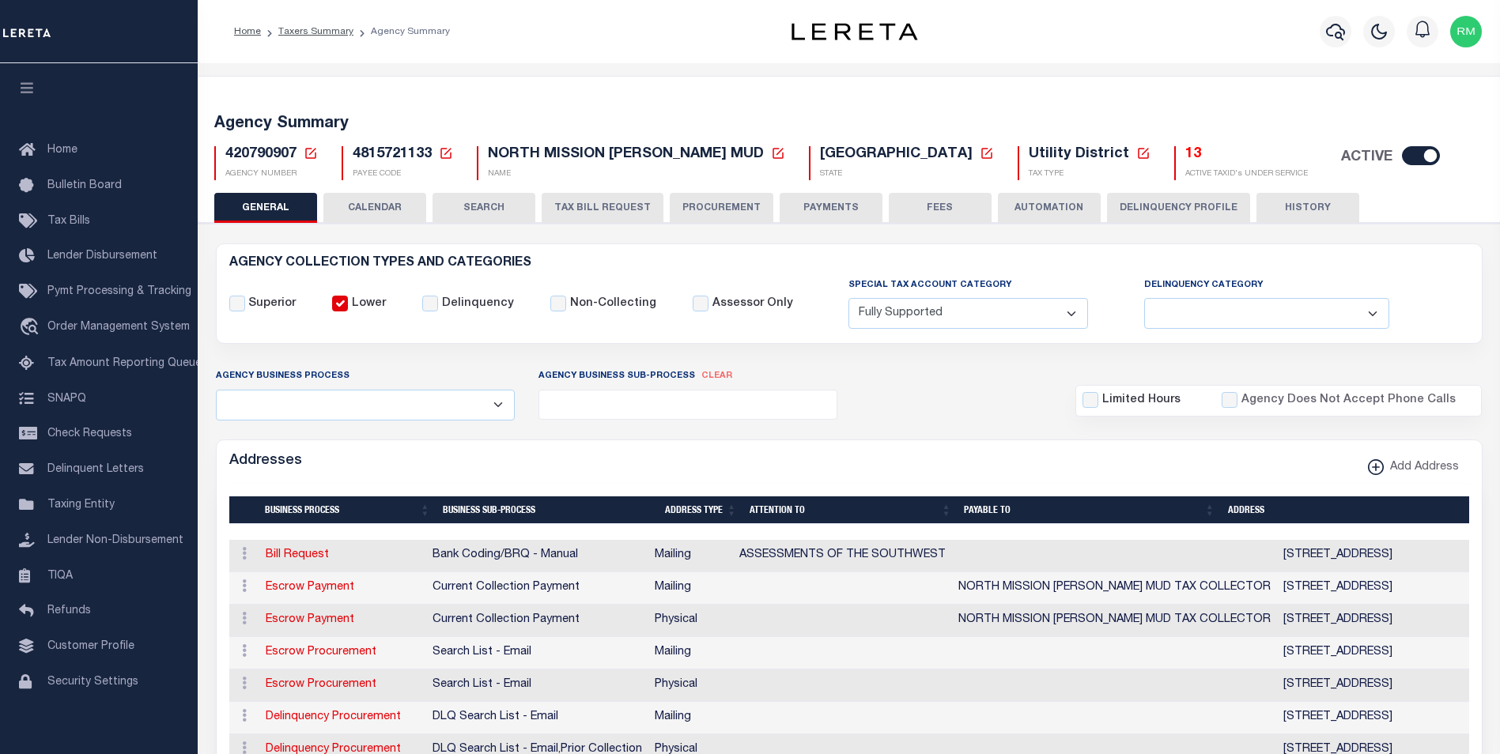
click at [311, 153] on icon at bounding box center [310, 153] width 11 height 11
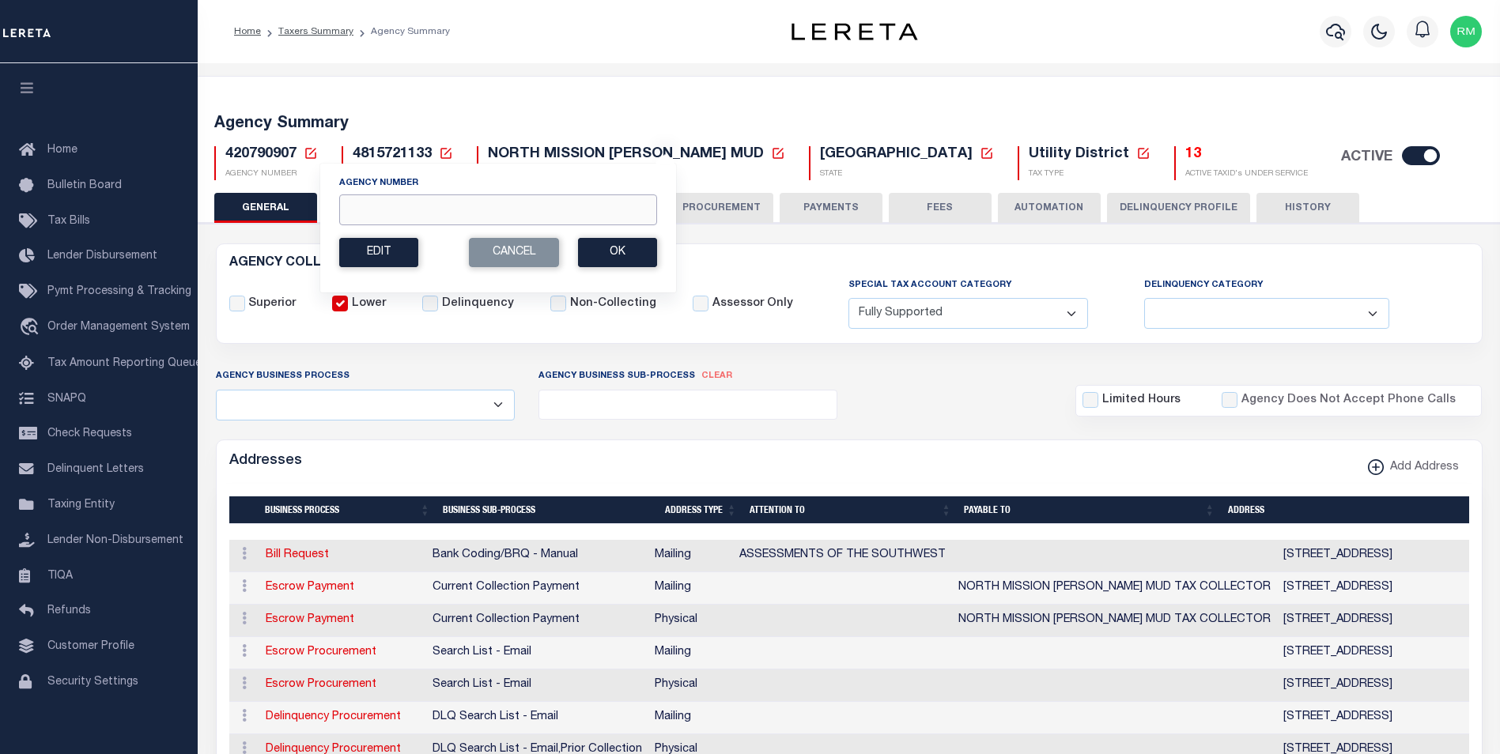
click at [369, 210] on input "Agency Number" at bounding box center [498, 210] width 318 height 31
type input "420790915"
click at [608, 245] on button "Ok" at bounding box center [617, 252] width 79 height 29
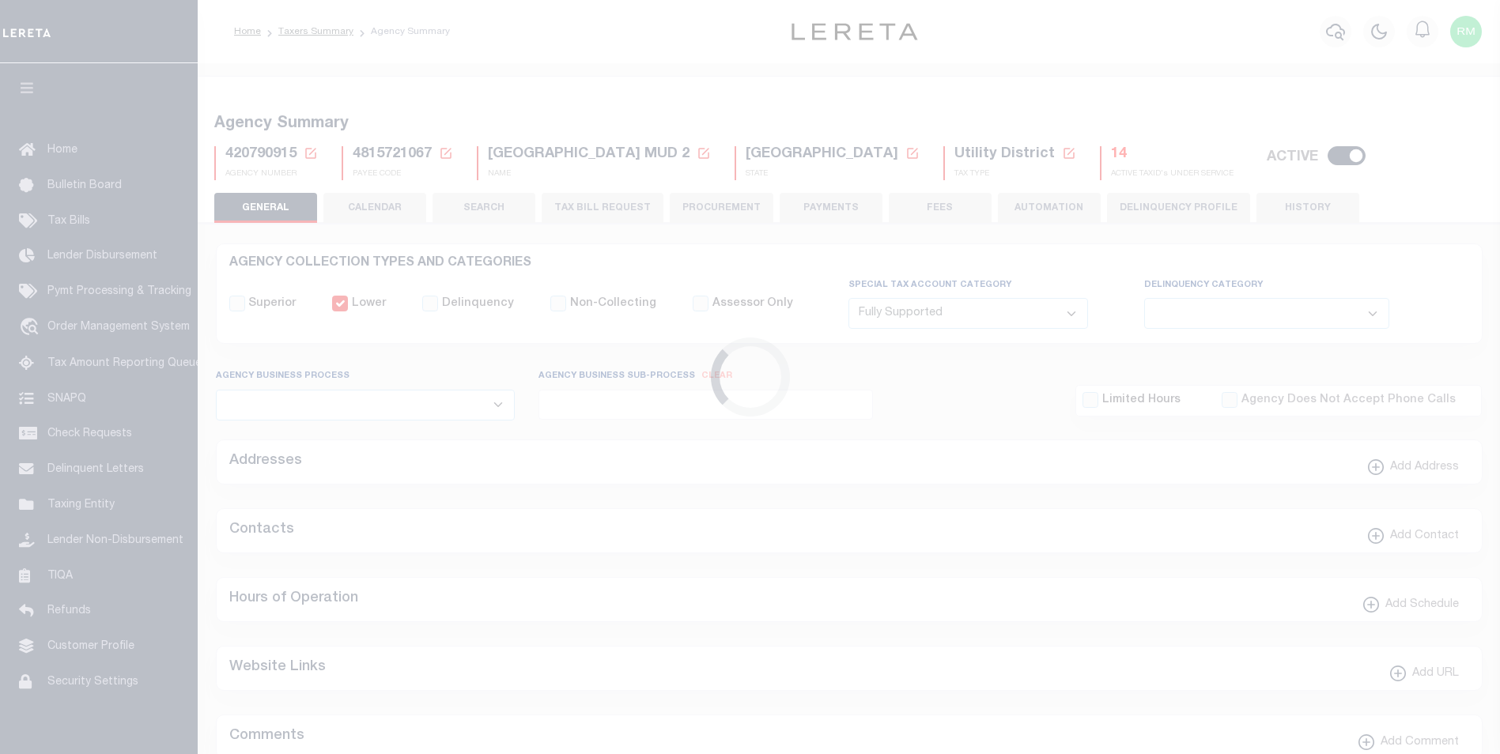
select select "1"
select select
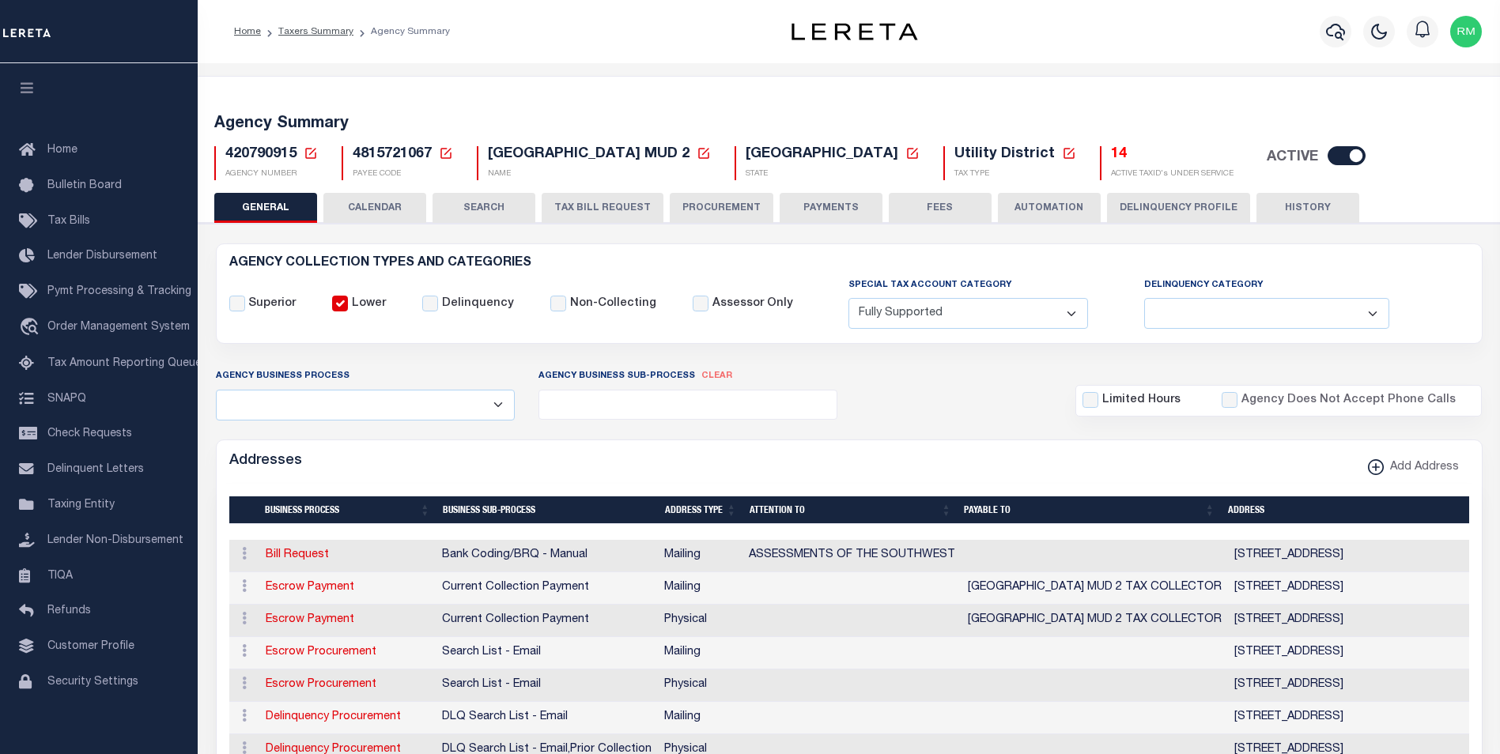
click at [312, 153] on icon at bounding box center [311, 153] width 14 height 14
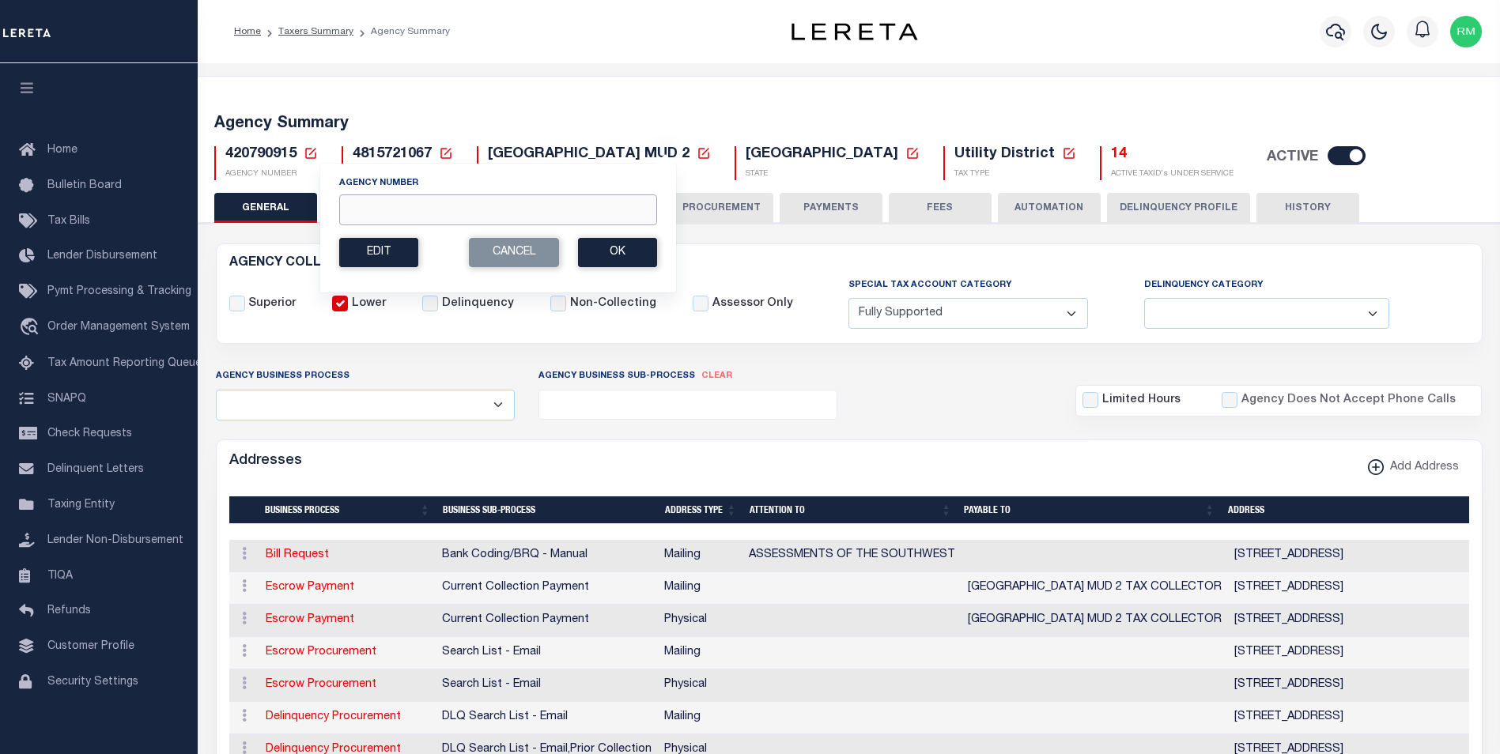
click at [372, 212] on input "Agency Number" at bounding box center [498, 210] width 318 height 31
type input "420790917"
click at [620, 253] on button "Ok" at bounding box center [617, 252] width 79 height 29
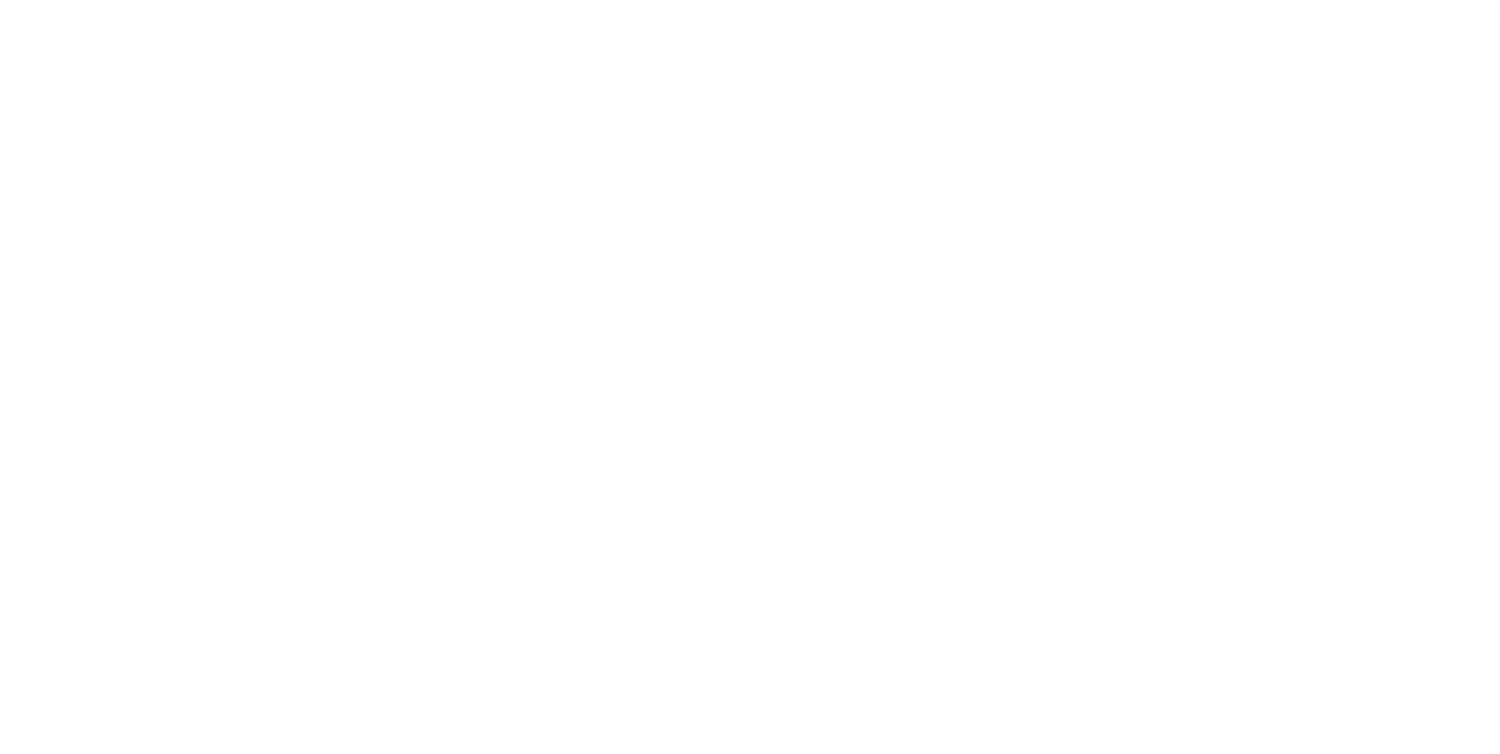
select select
checkbox input "false"
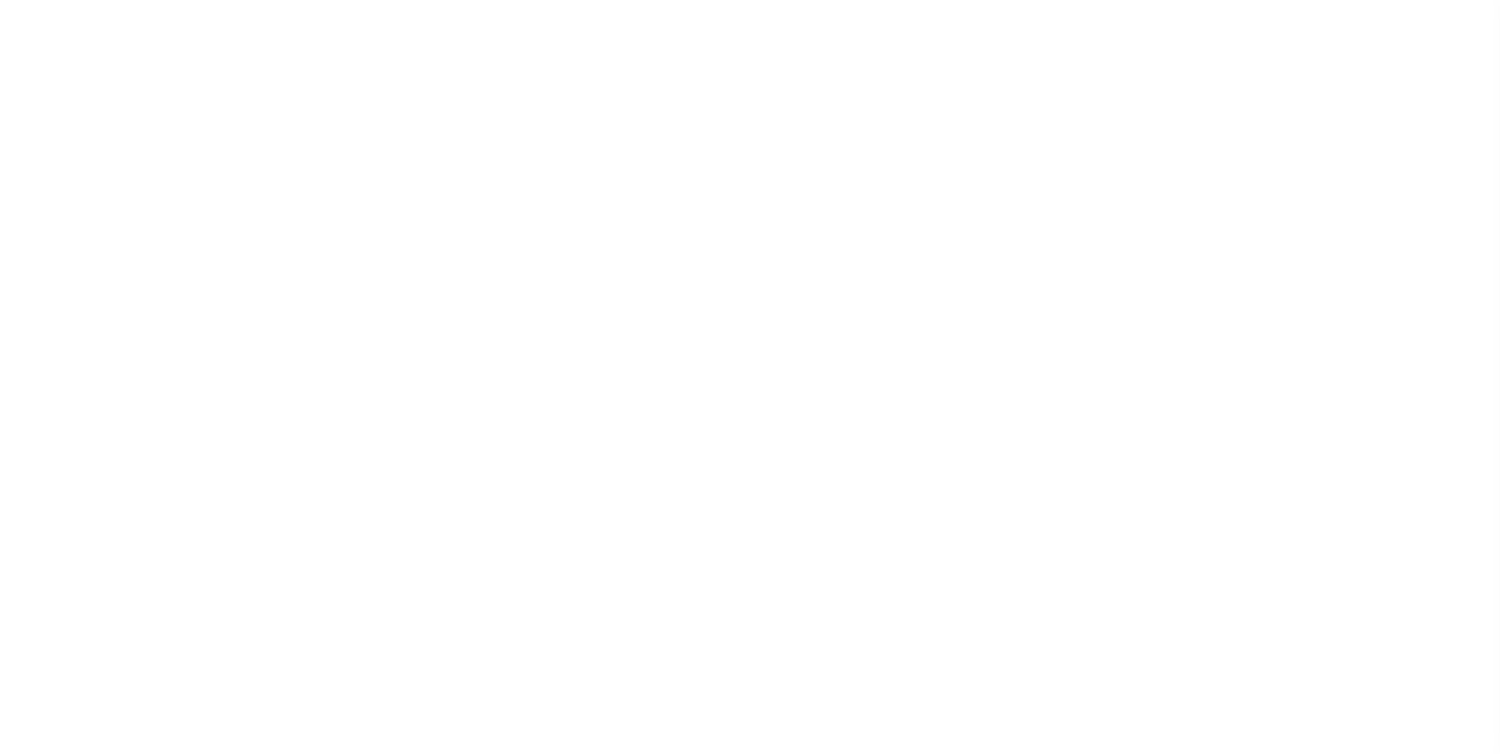
select select "1"
checkbox input "false"
type input "4815795483"
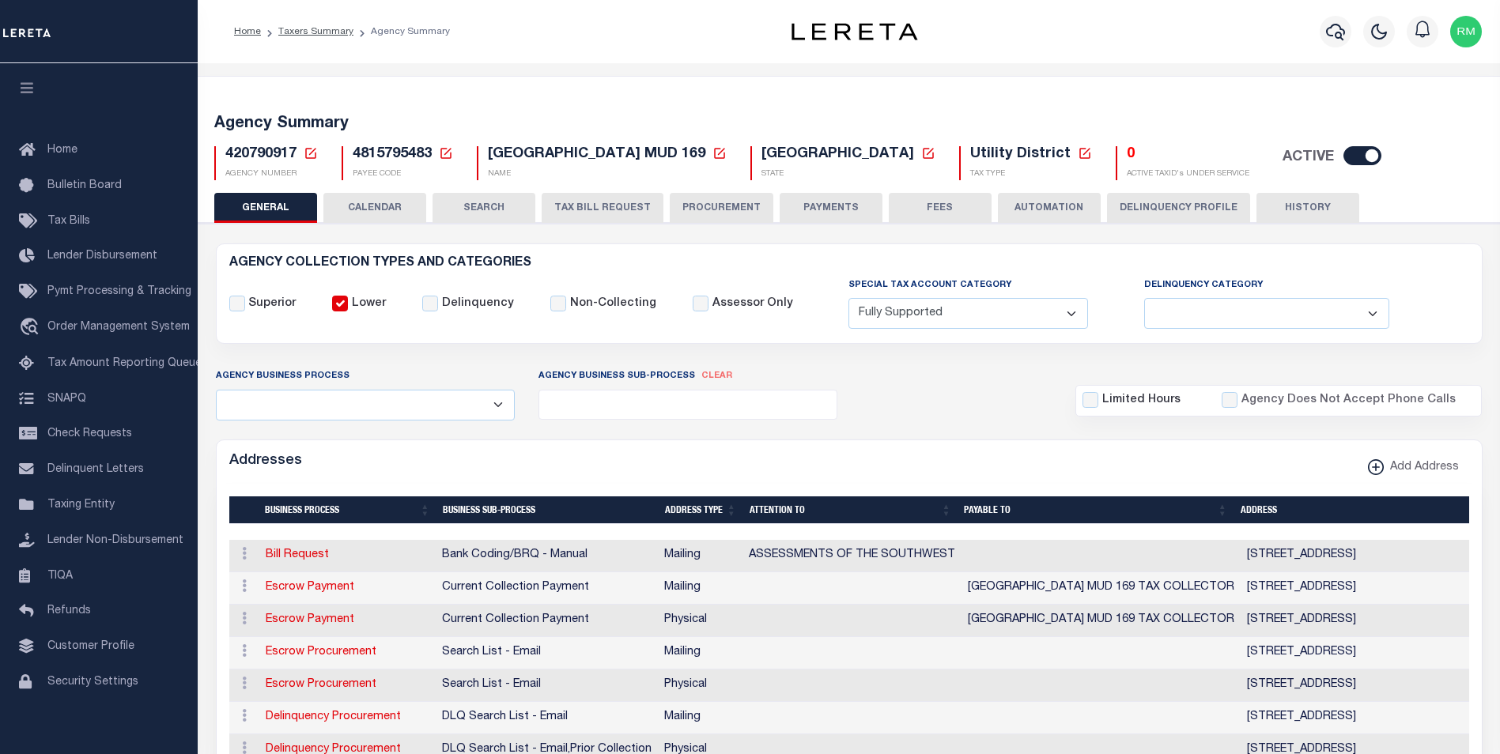
click at [311, 152] on icon at bounding box center [311, 153] width 14 height 14
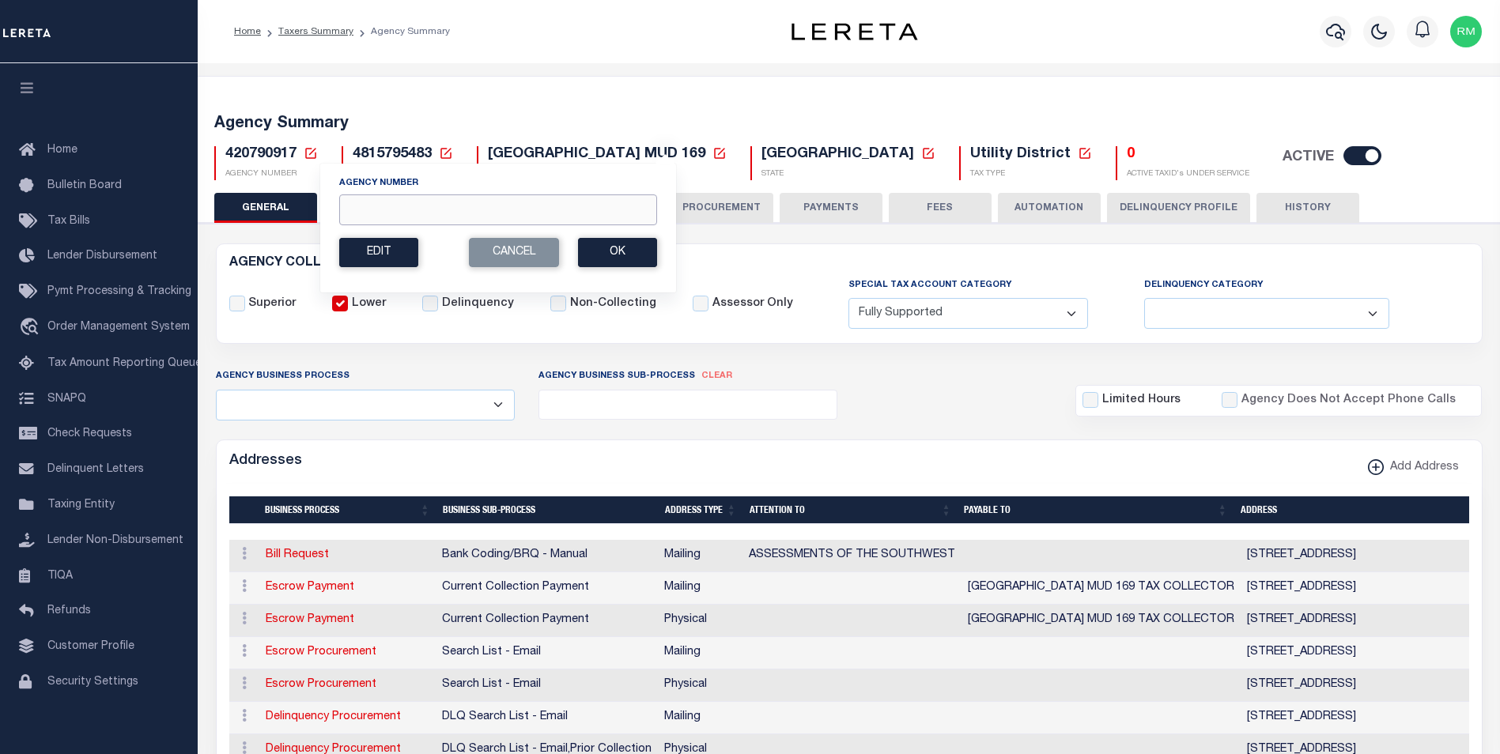
click at [362, 204] on input "Agency Number" at bounding box center [498, 210] width 318 height 31
type input "420790917"
click at [614, 251] on button "Ok" at bounding box center [617, 252] width 79 height 29
click at [622, 251] on button "Ok" at bounding box center [617, 252] width 79 height 29
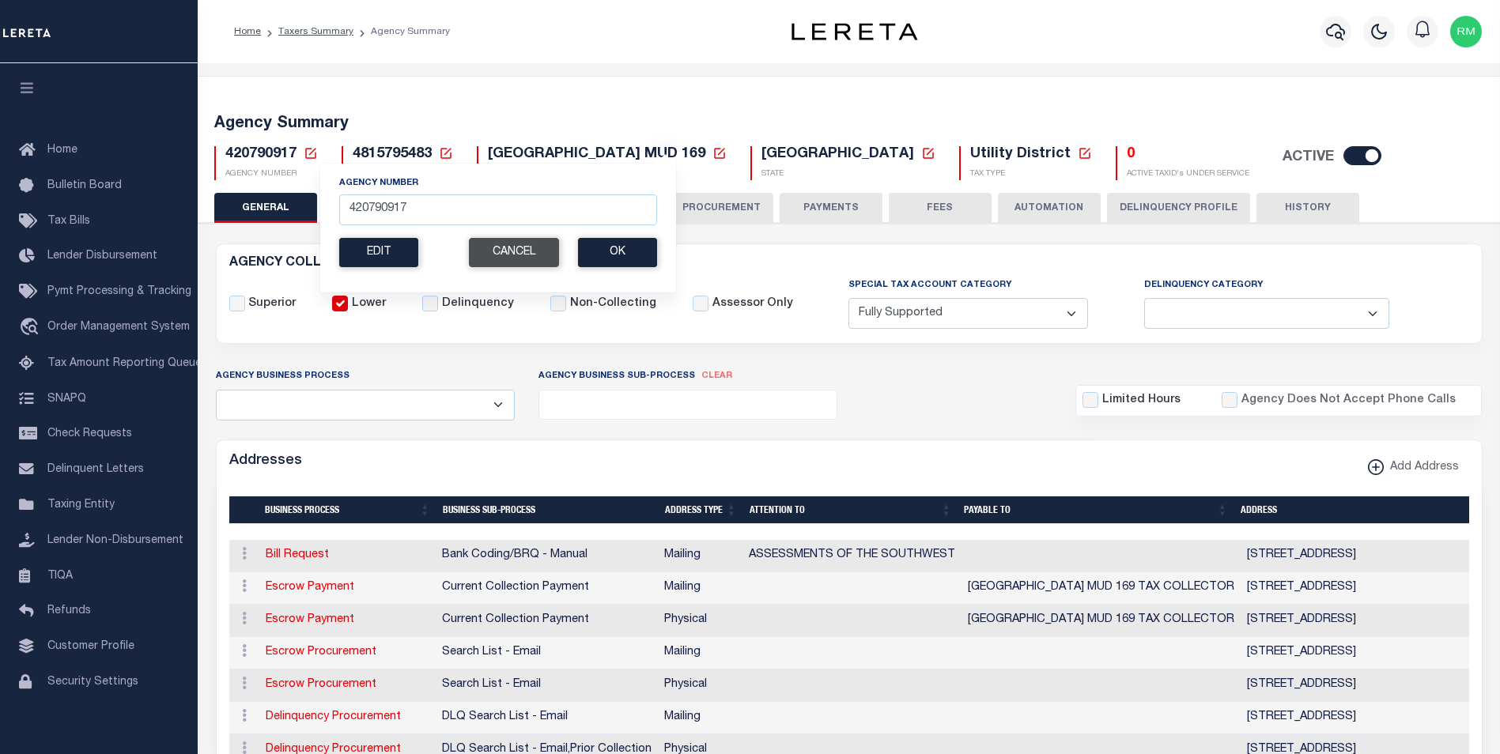
click at [519, 255] on button "Cancel" at bounding box center [514, 252] width 90 height 29
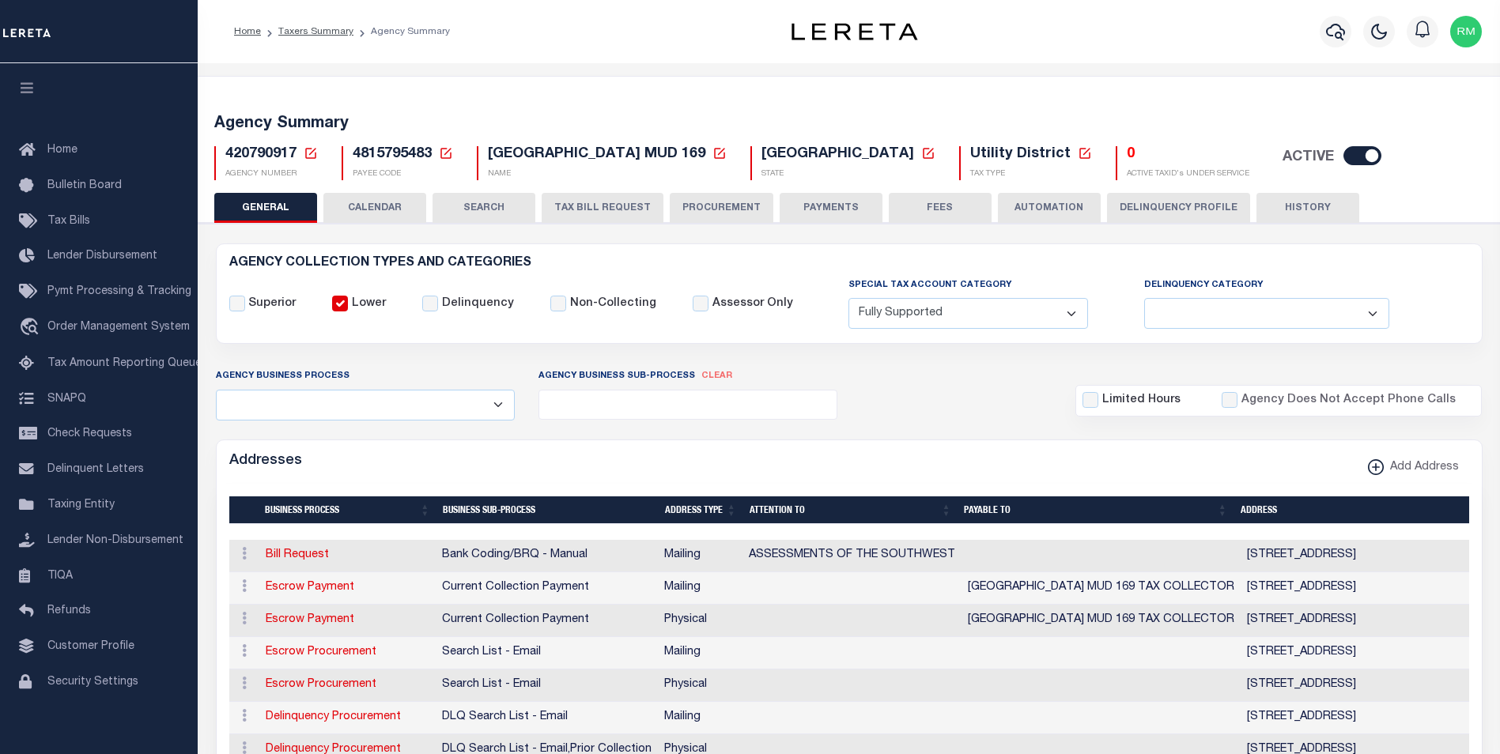
click at [312, 151] on icon at bounding box center [310, 153] width 11 height 11
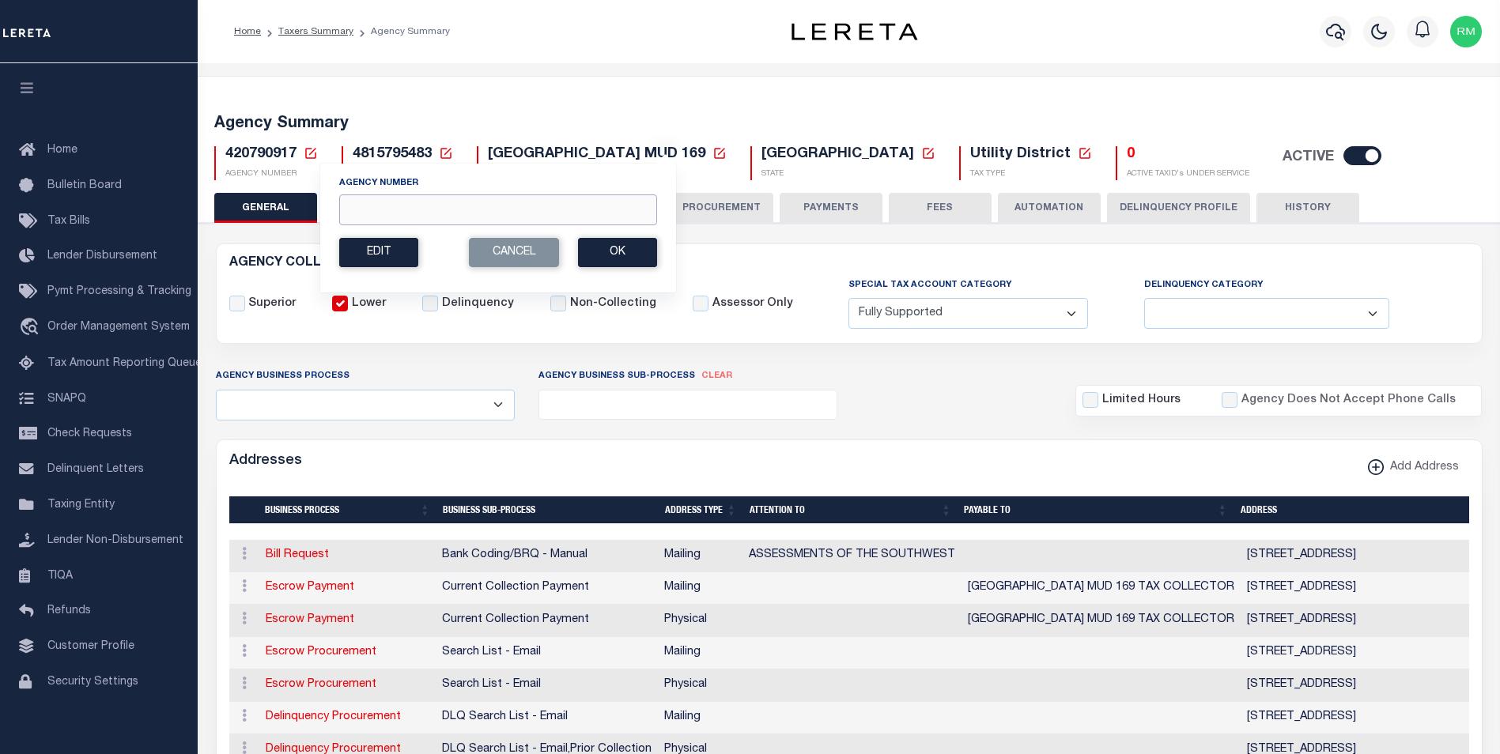
click at [472, 210] on input "Agency Number" at bounding box center [498, 210] width 318 height 31
type input "420790921"
click at [610, 252] on button "Ok" at bounding box center [617, 252] width 79 height 29
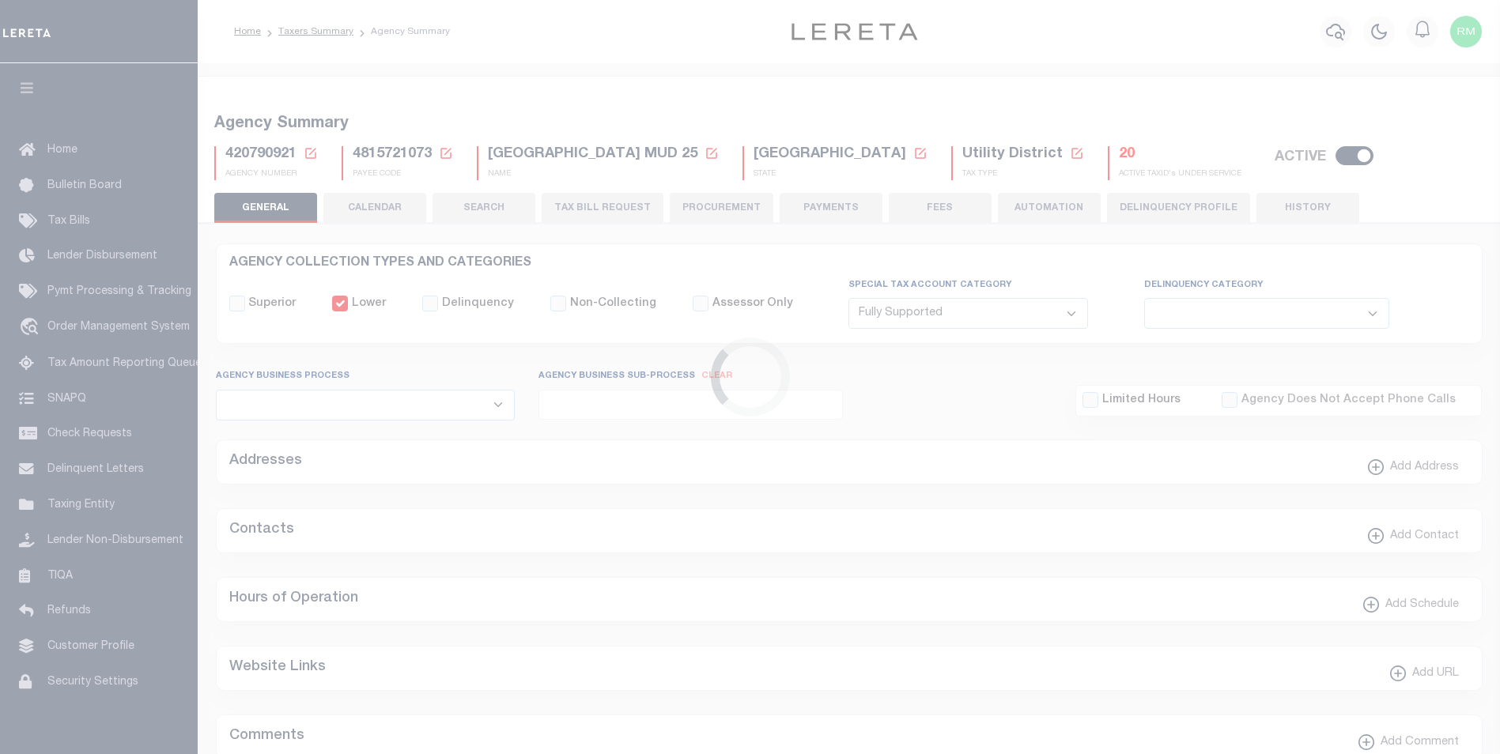
select select "1"
select select
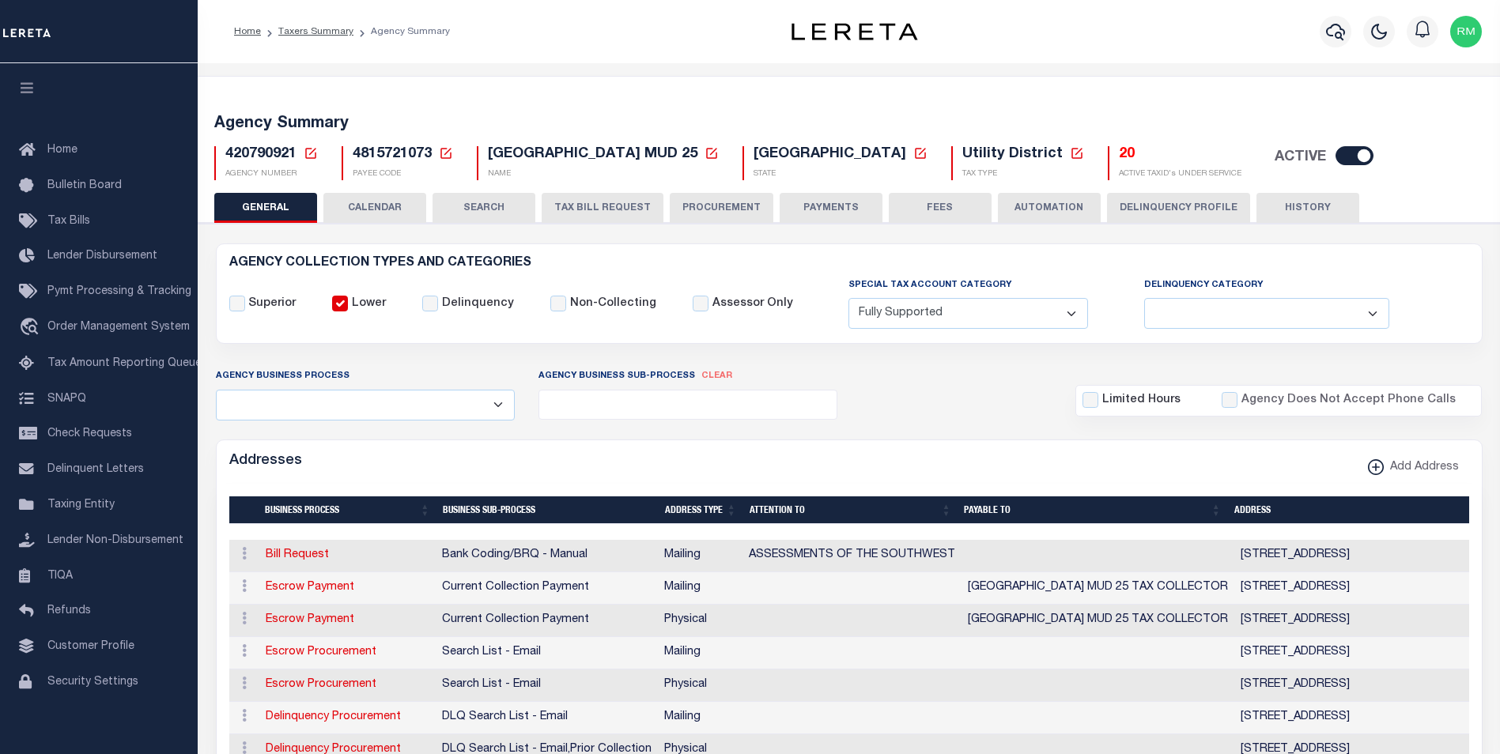
click at [312, 152] on icon at bounding box center [310, 153] width 11 height 11
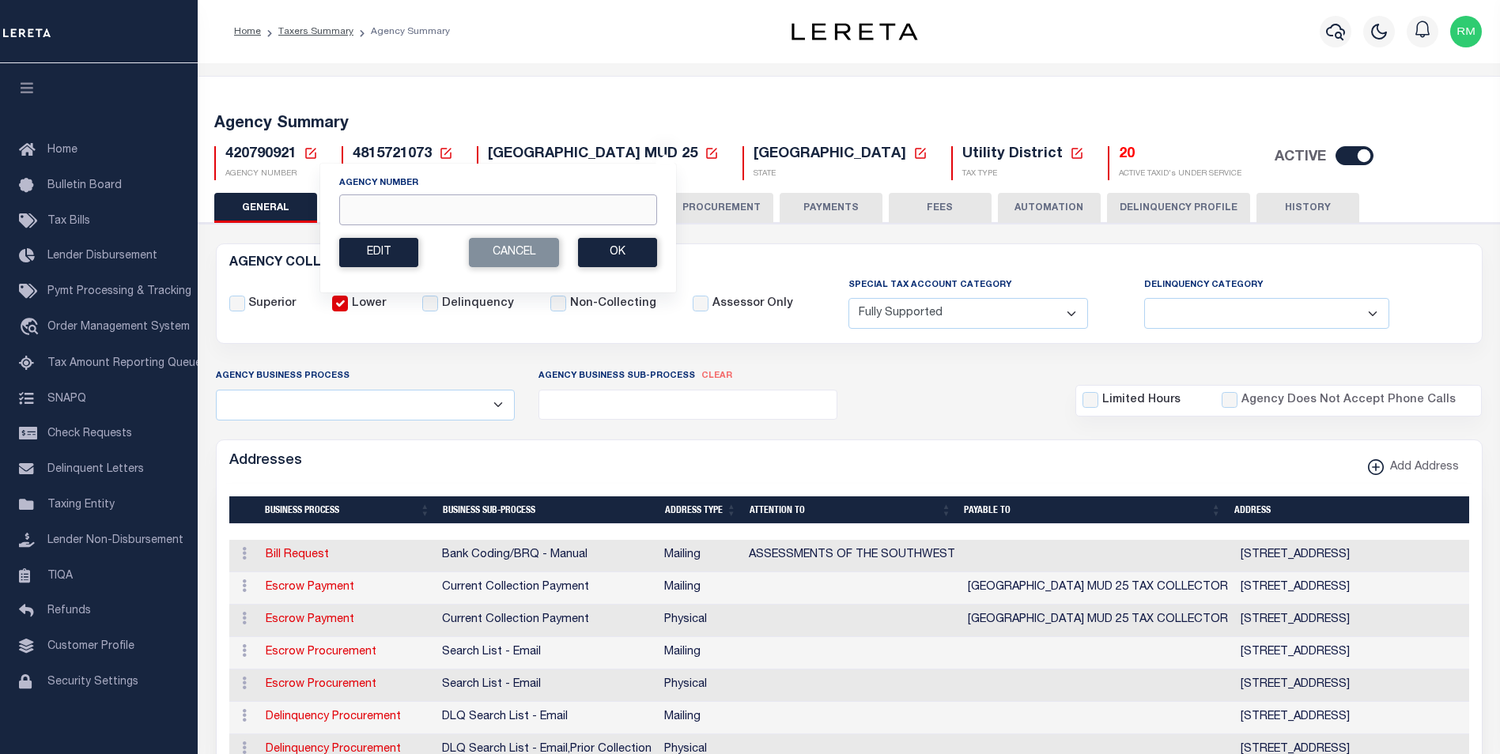
click at [365, 208] on input "Agency Number" at bounding box center [498, 210] width 318 height 31
click at [390, 210] on input "Agency Number" at bounding box center [498, 210] width 318 height 31
type input "420790922"
click at [623, 254] on button "Ok" at bounding box center [617, 252] width 79 height 29
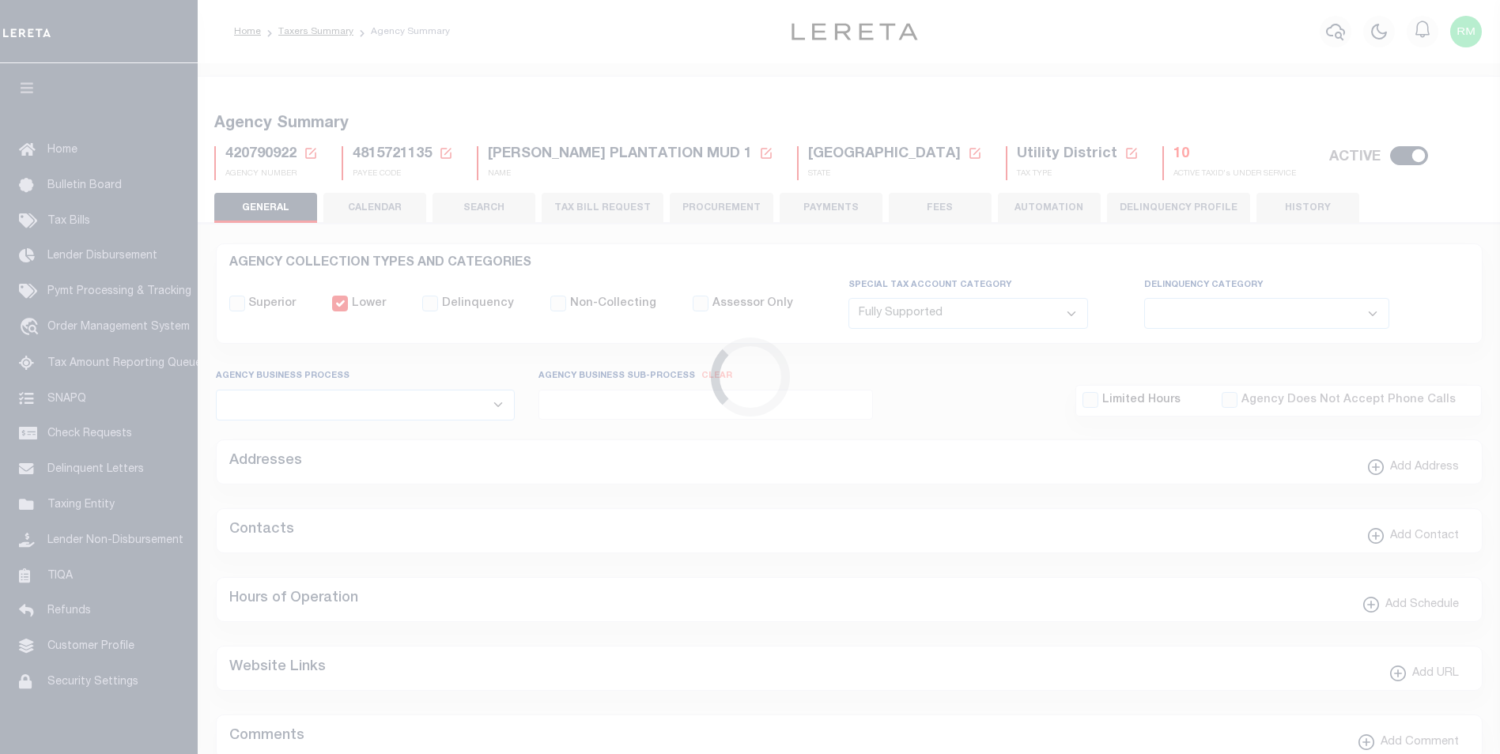
select select "1"
select select
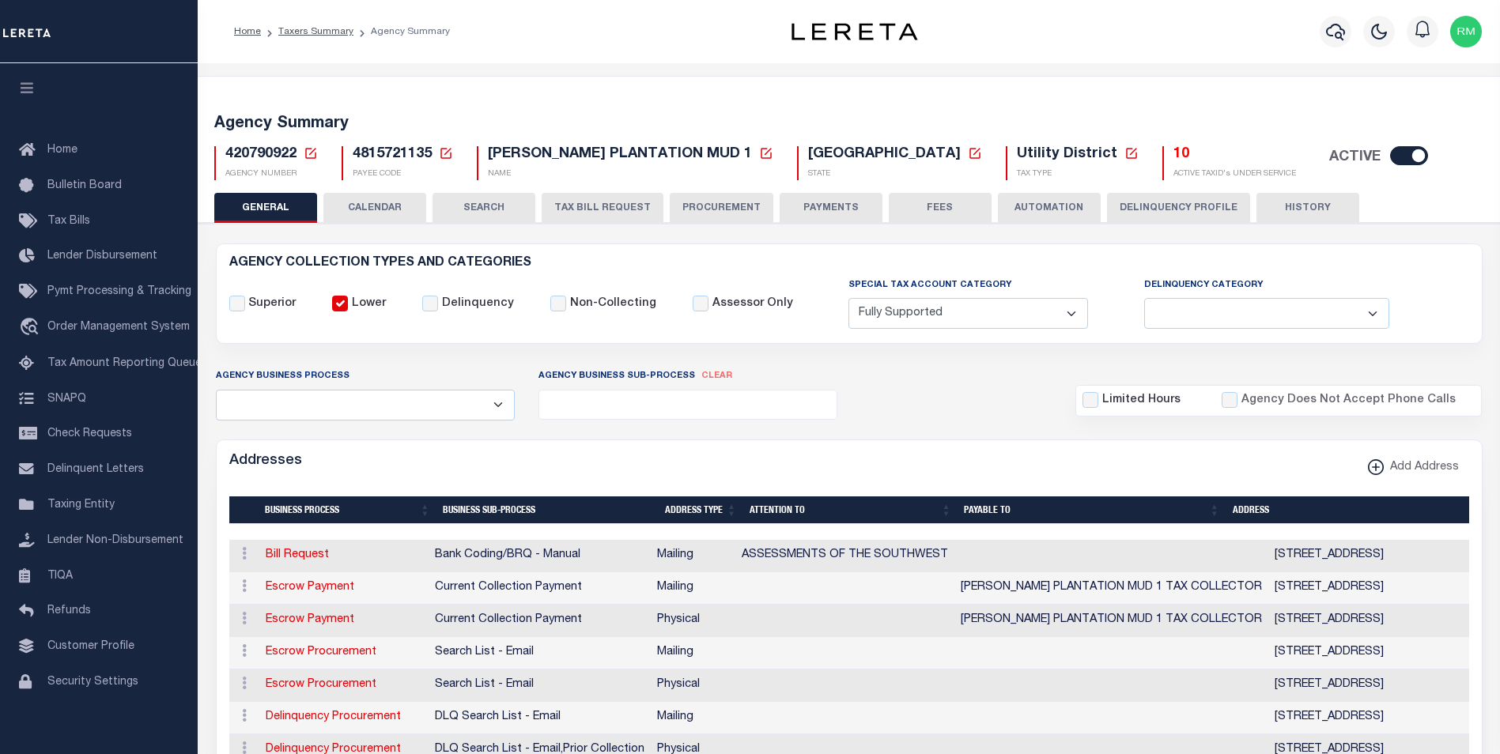
click at [315, 150] on icon at bounding box center [311, 153] width 14 height 14
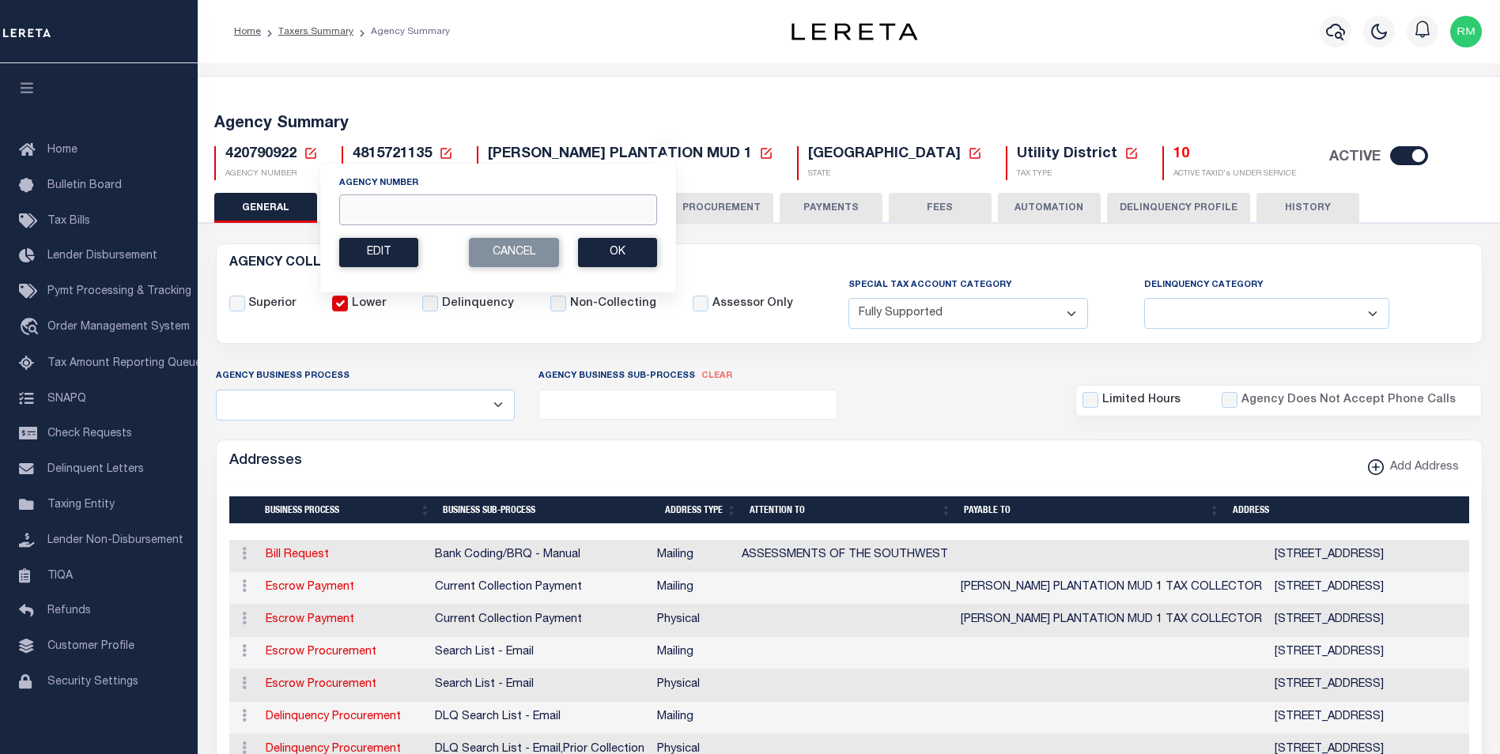
click at [376, 210] on input "Agency Number" at bounding box center [498, 210] width 318 height 31
type input "420790923"
click at [607, 251] on button "Ok" at bounding box center [617, 252] width 79 height 29
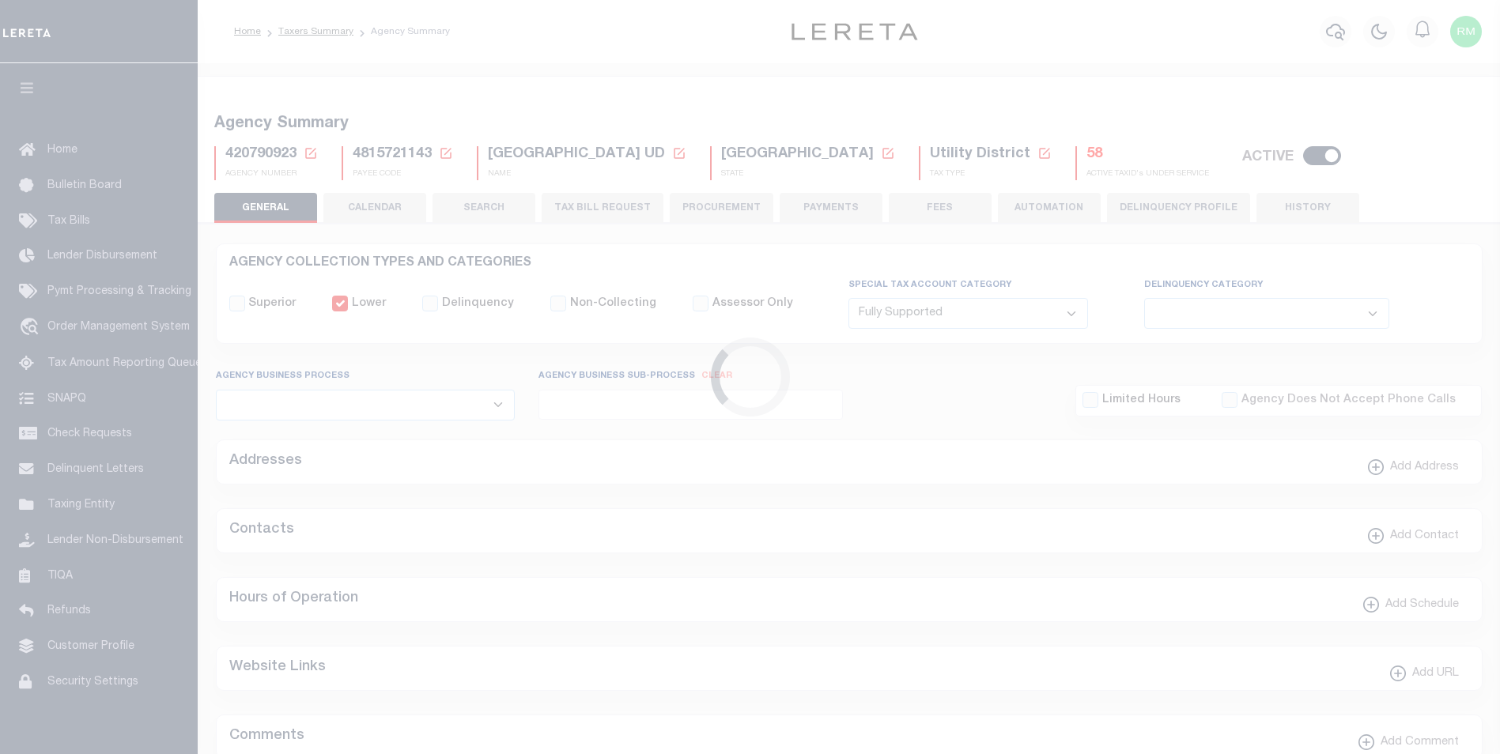
select select "1"
select select
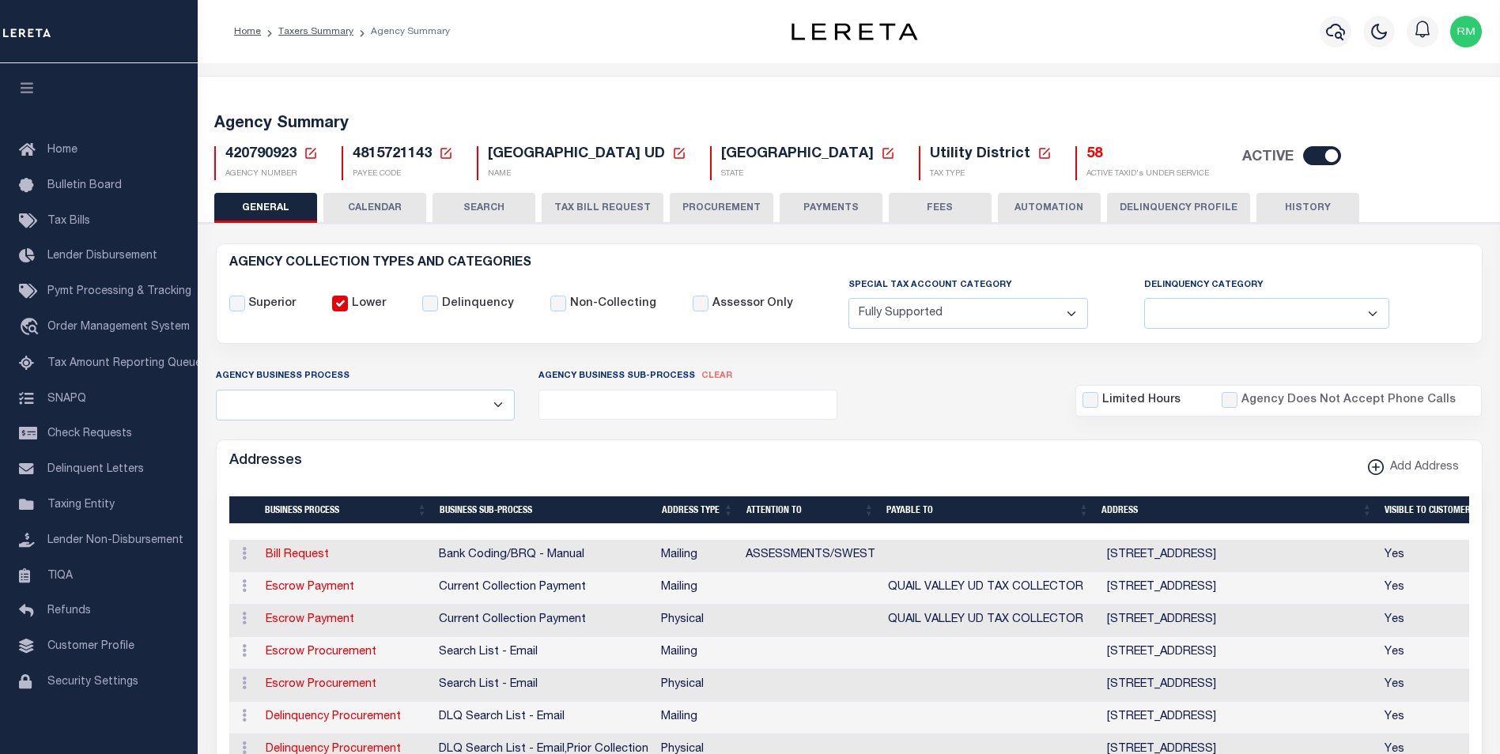
click at [312, 152] on icon at bounding box center [310, 153] width 11 height 11
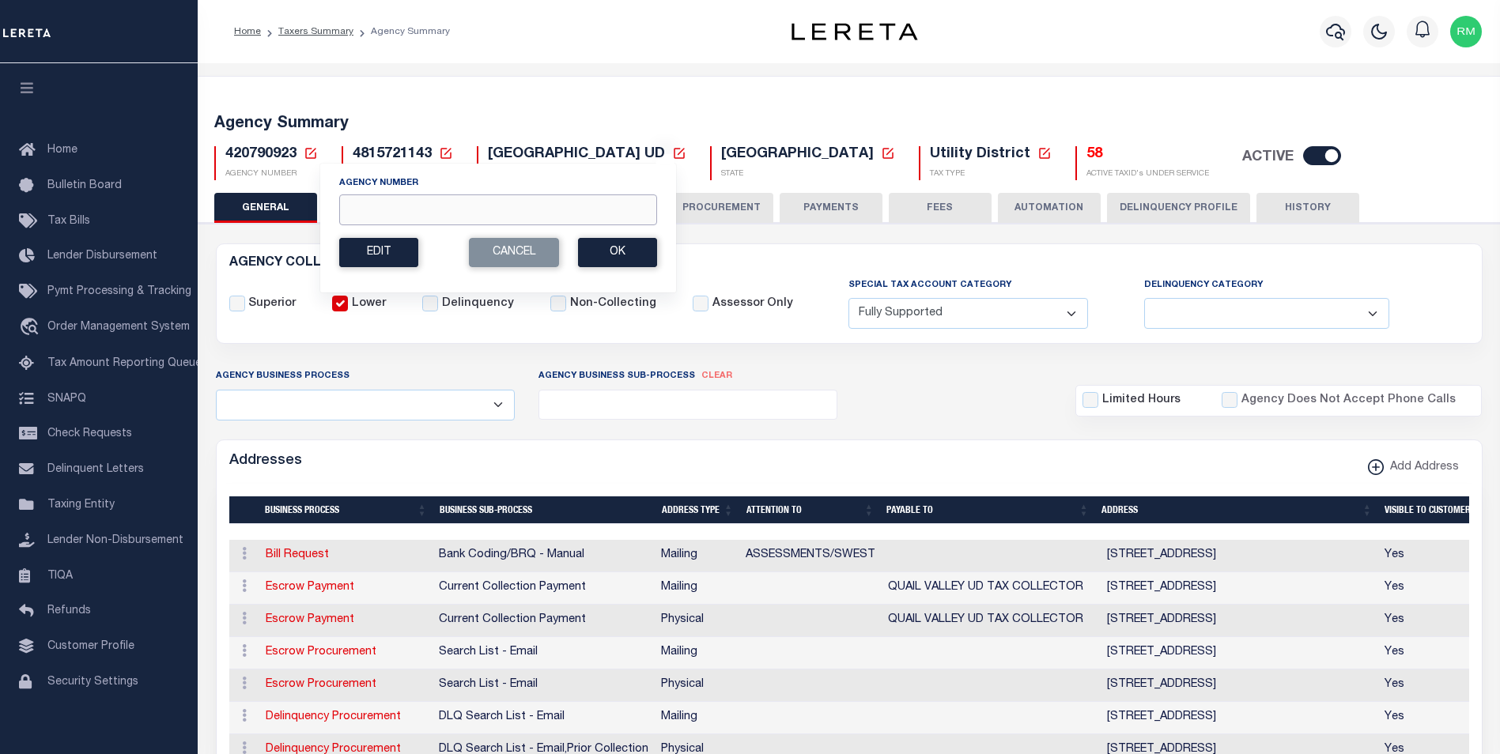
click at [388, 217] on input "Agency Number" at bounding box center [498, 210] width 318 height 31
type input "420790924"
click at [625, 246] on button "Ok" at bounding box center [617, 252] width 79 height 29
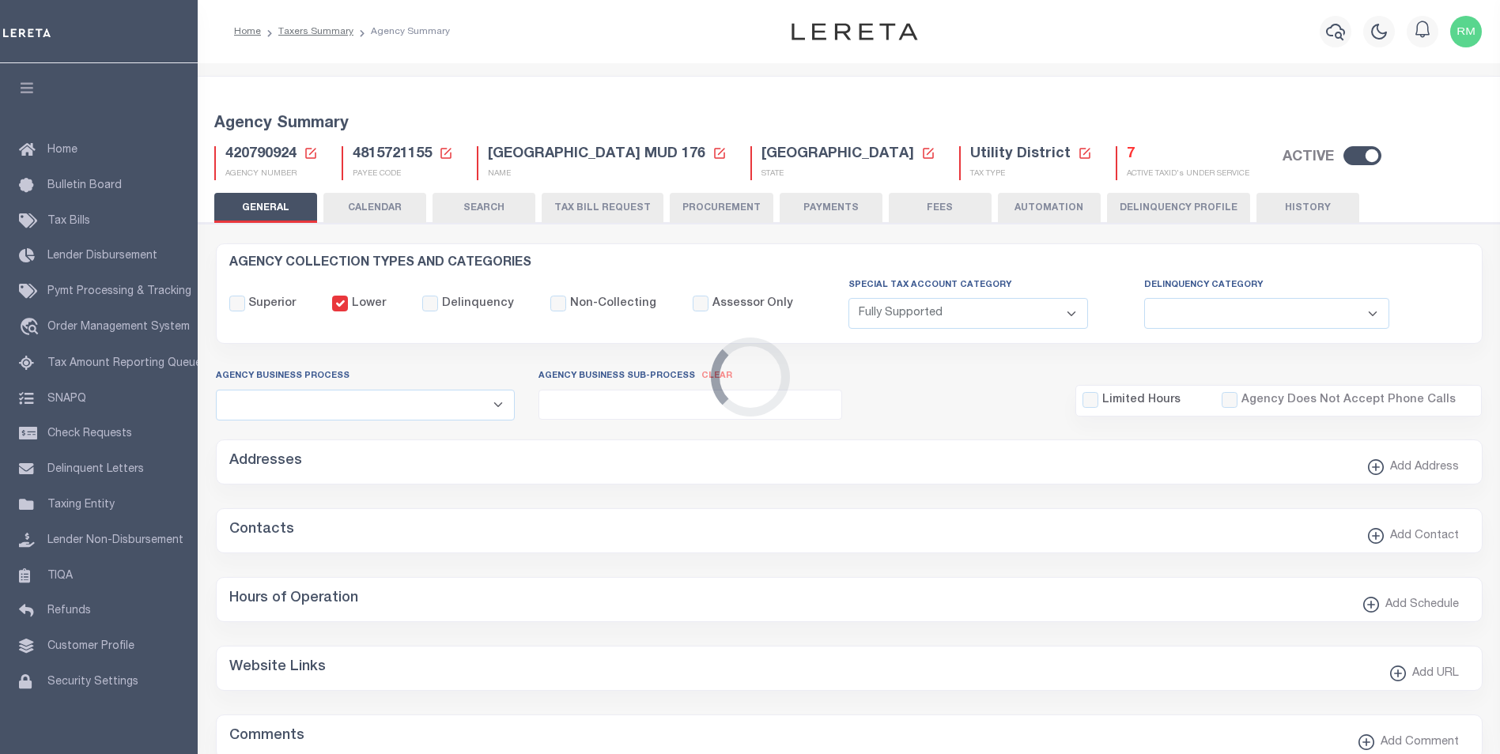
select select "1"
select select
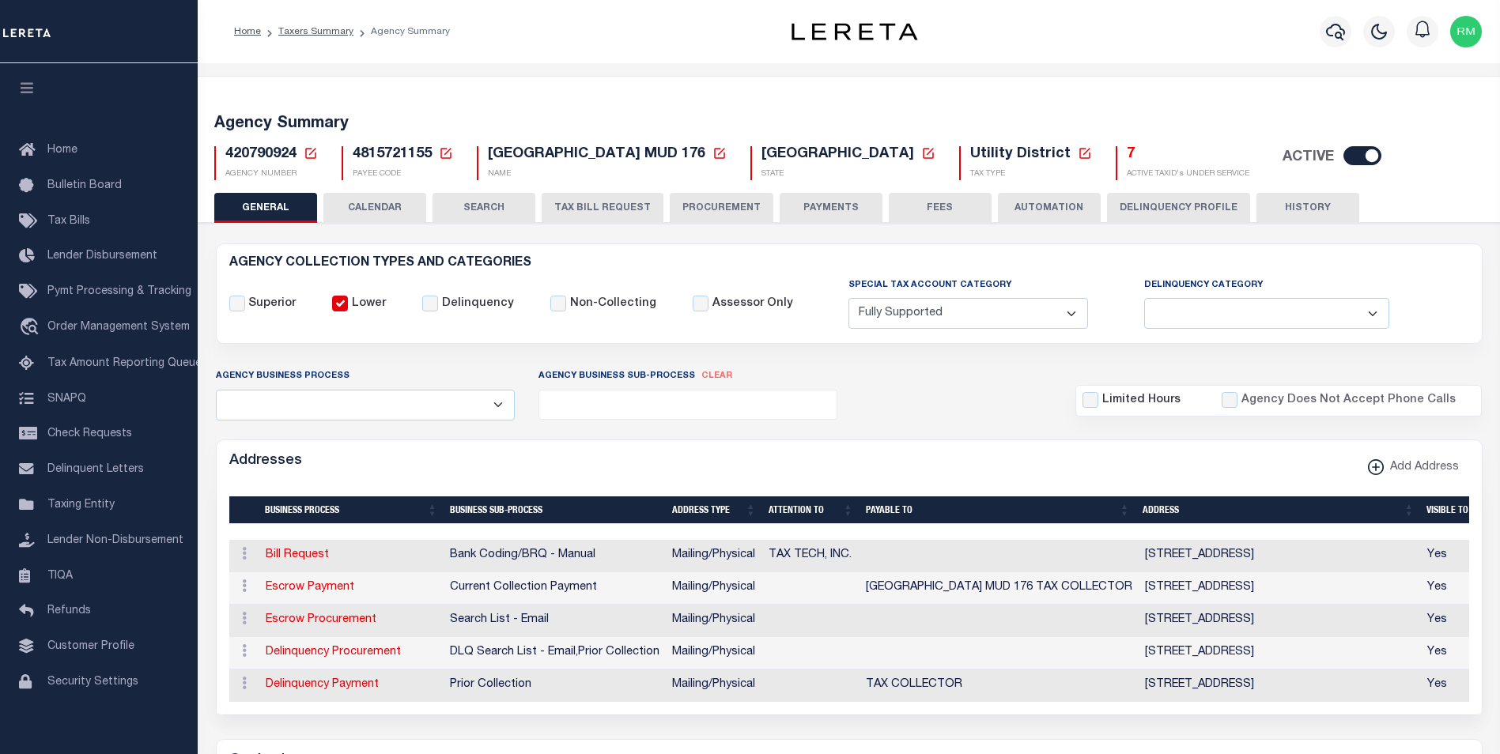
click at [316, 155] on icon at bounding box center [311, 153] width 14 height 14
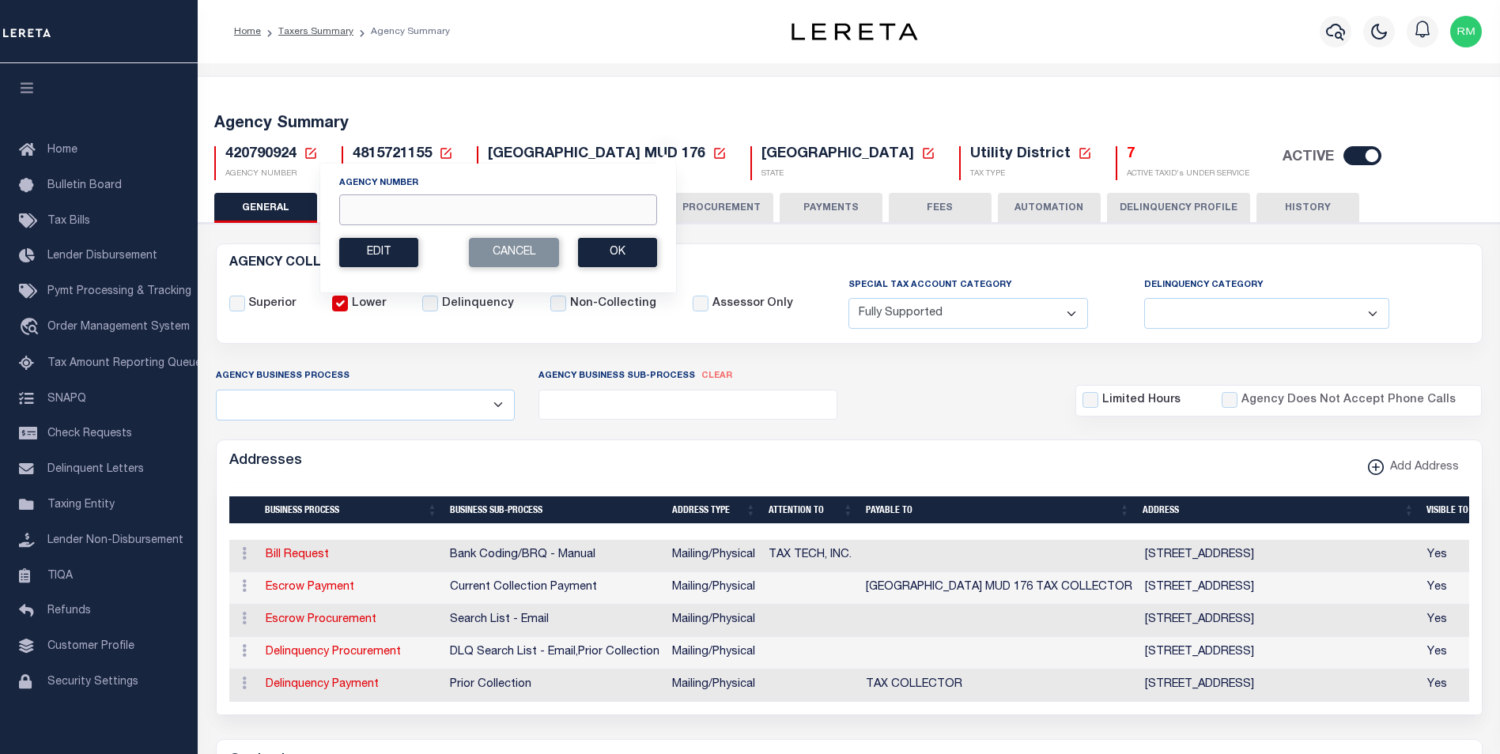
click at [370, 210] on input "Agency Number" at bounding box center [498, 210] width 318 height 31
type input "420790926"
click at [601, 251] on button "Ok" at bounding box center [617, 252] width 79 height 29
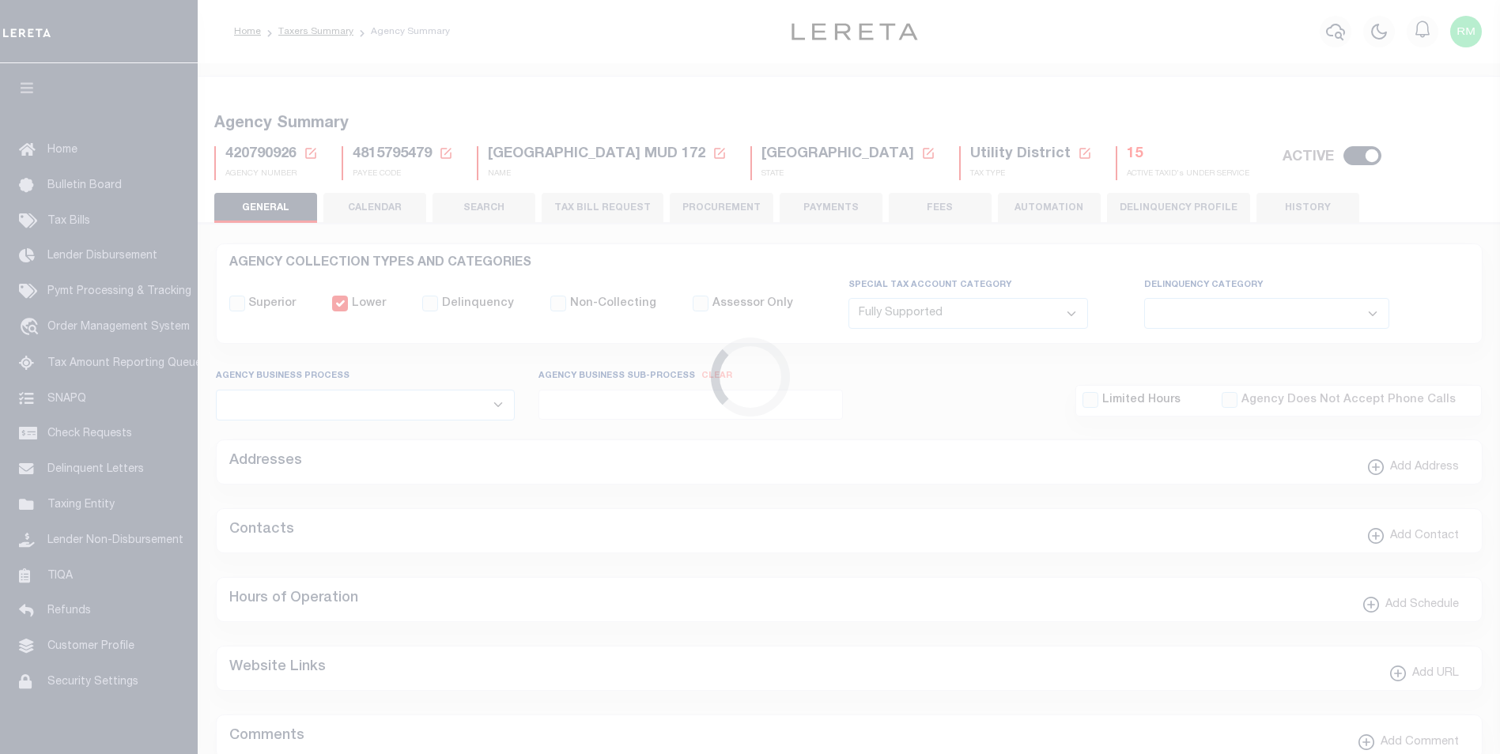
select select "1"
select select
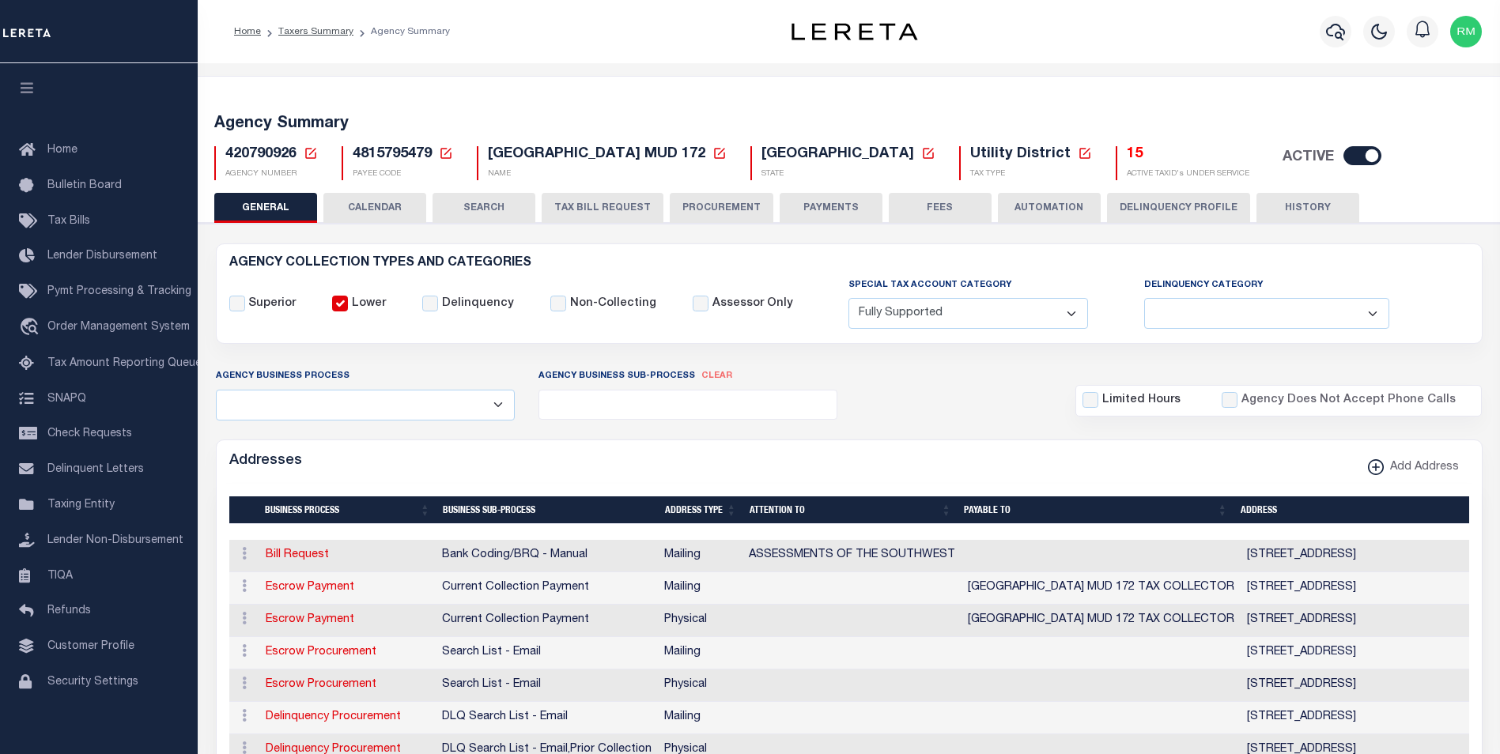
click at [312, 152] on icon at bounding box center [310, 153] width 11 height 11
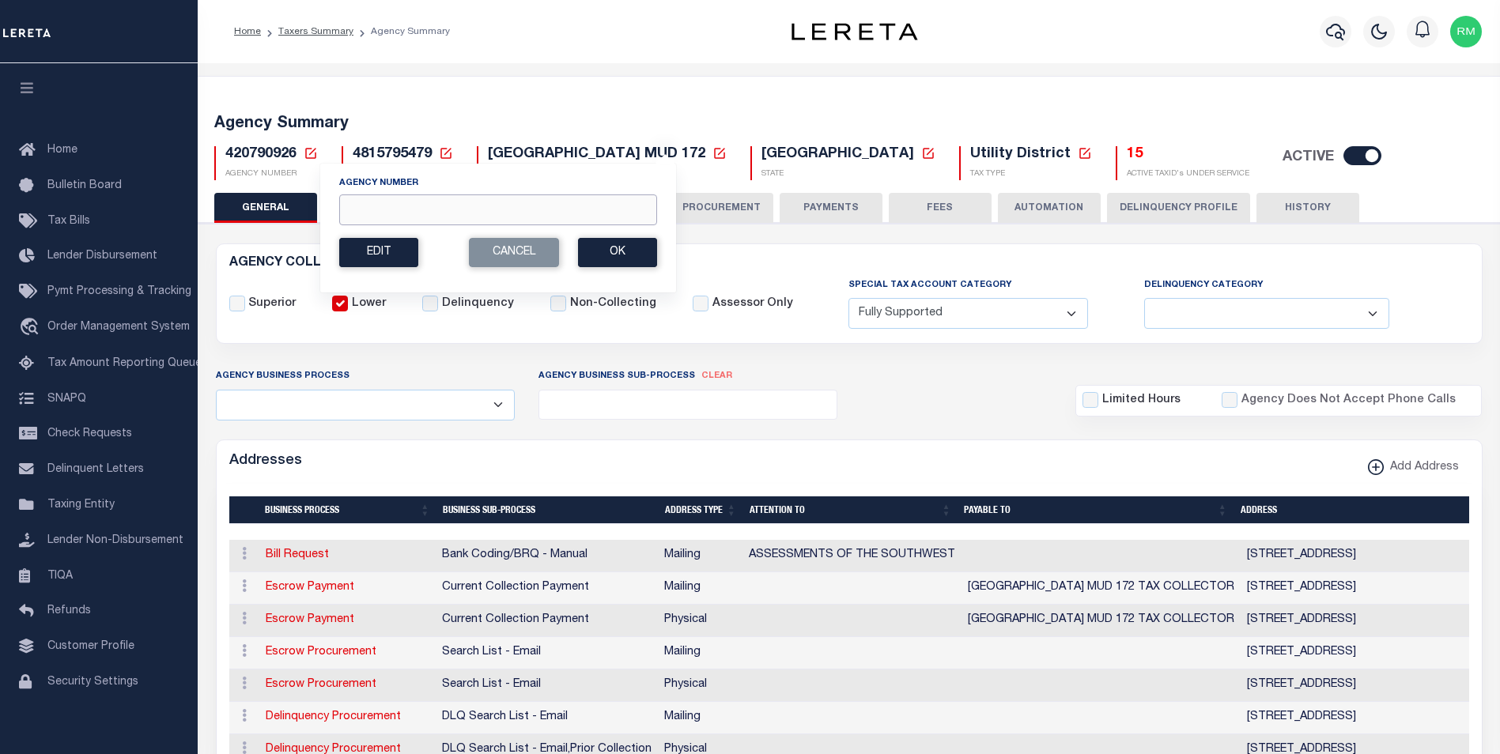
click at [361, 209] on input "Agency Number" at bounding box center [498, 210] width 318 height 31
type input "420790930"
click at [642, 255] on button "Ok" at bounding box center [617, 252] width 79 height 29
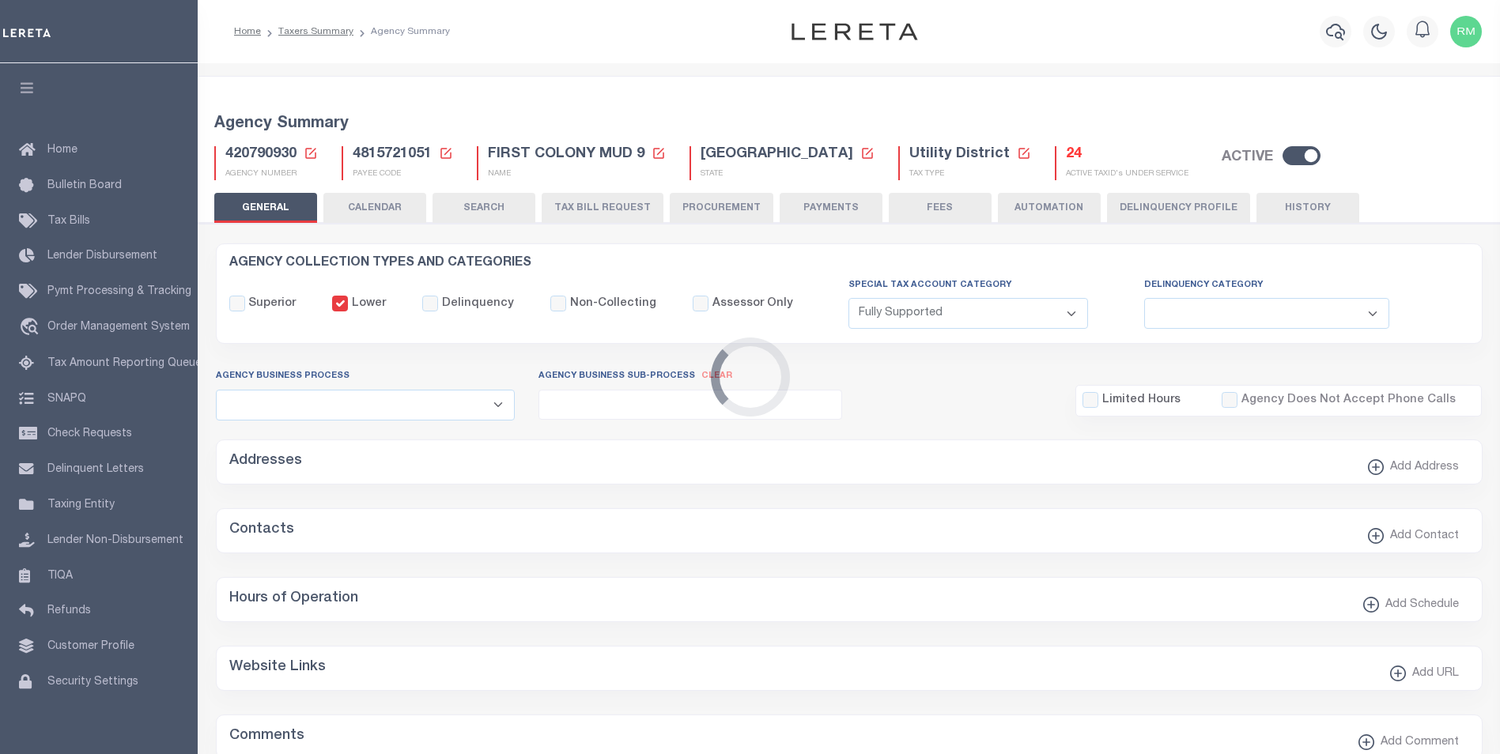
select select "1"
select select
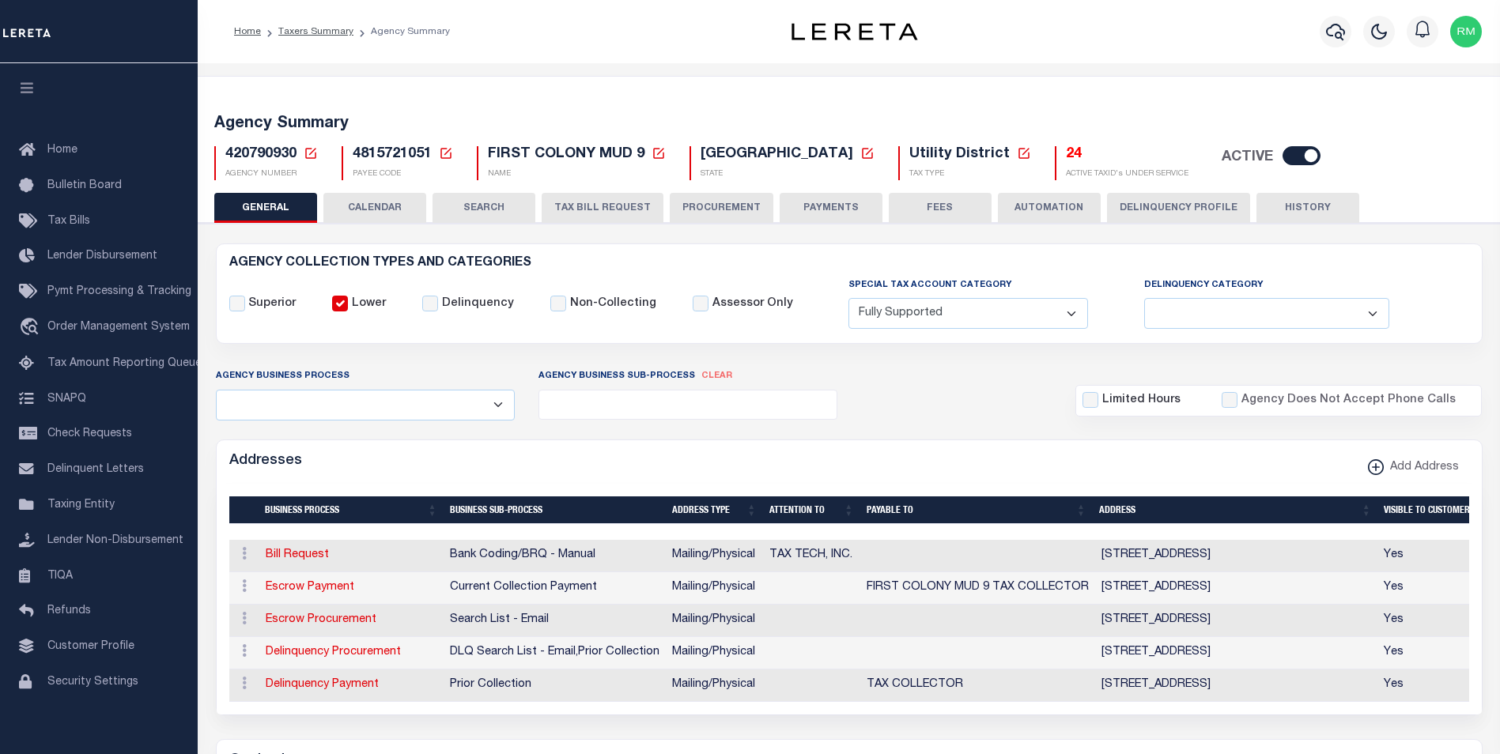
click at [310, 153] on icon at bounding box center [310, 153] width 11 height 11
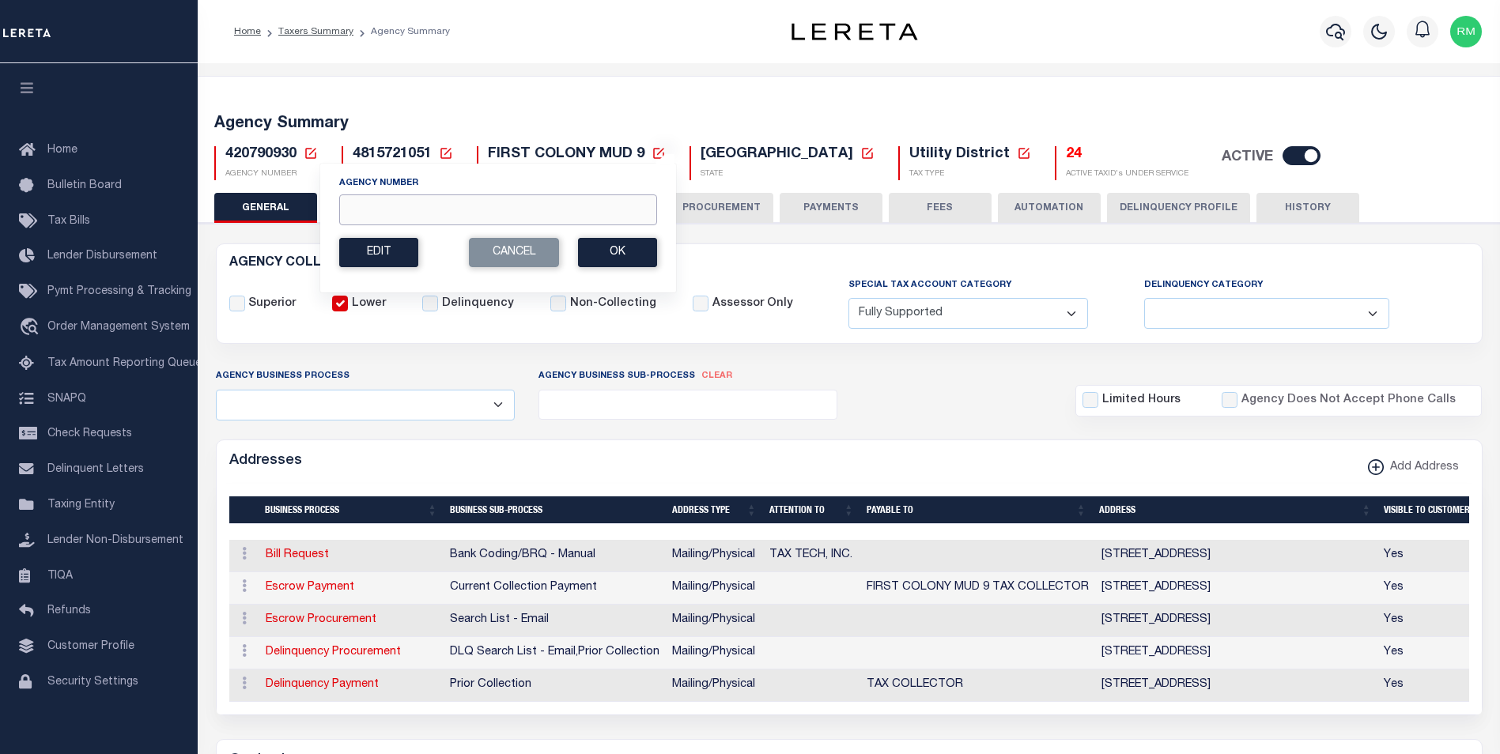
click at [374, 213] on input "Agency Number" at bounding box center [498, 210] width 318 height 31
type input "420790932"
click at [617, 258] on button "Ok" at bounding box center [617, 252] width 79 height 29
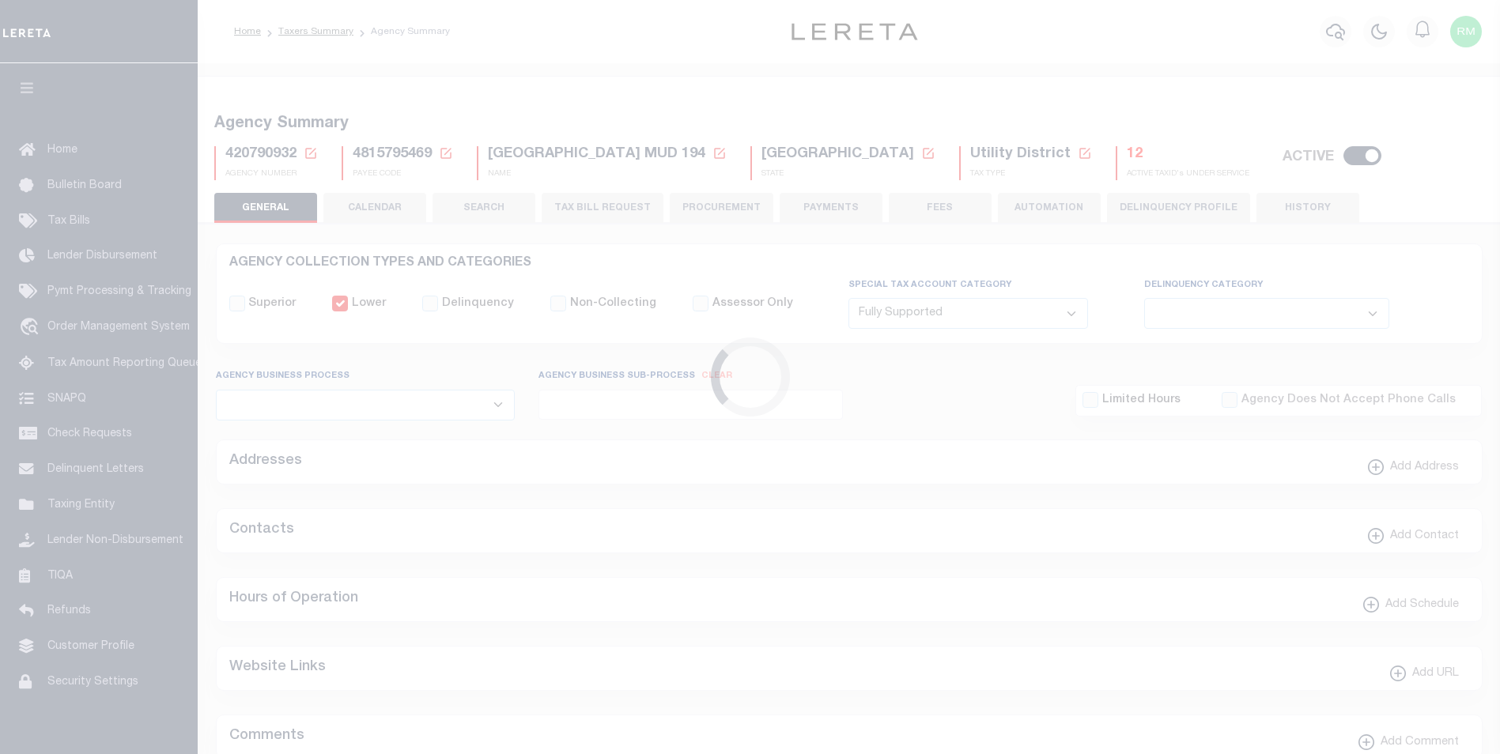
select select "1"
select select
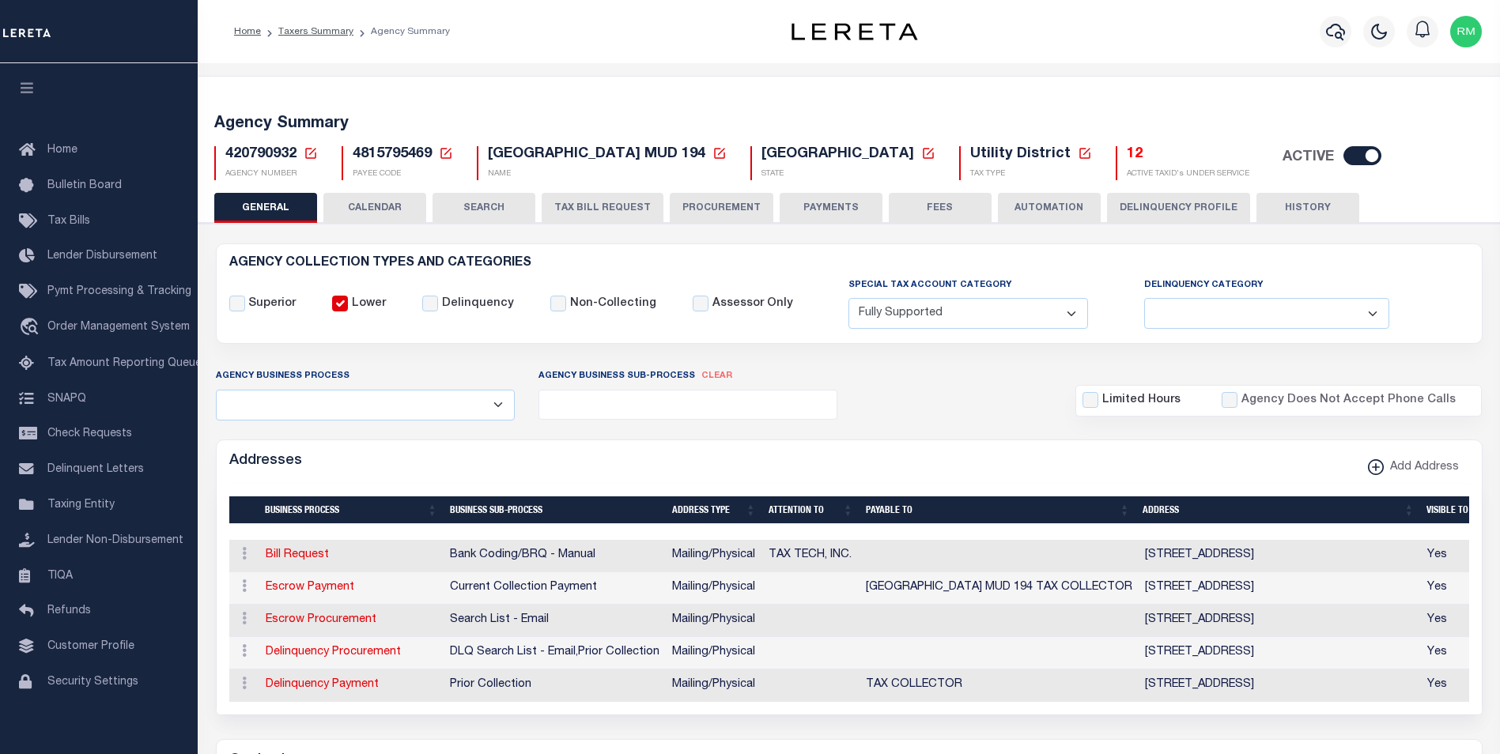
click at [308, 152] on icon at bounding box center [311, 153] width 14 height 14
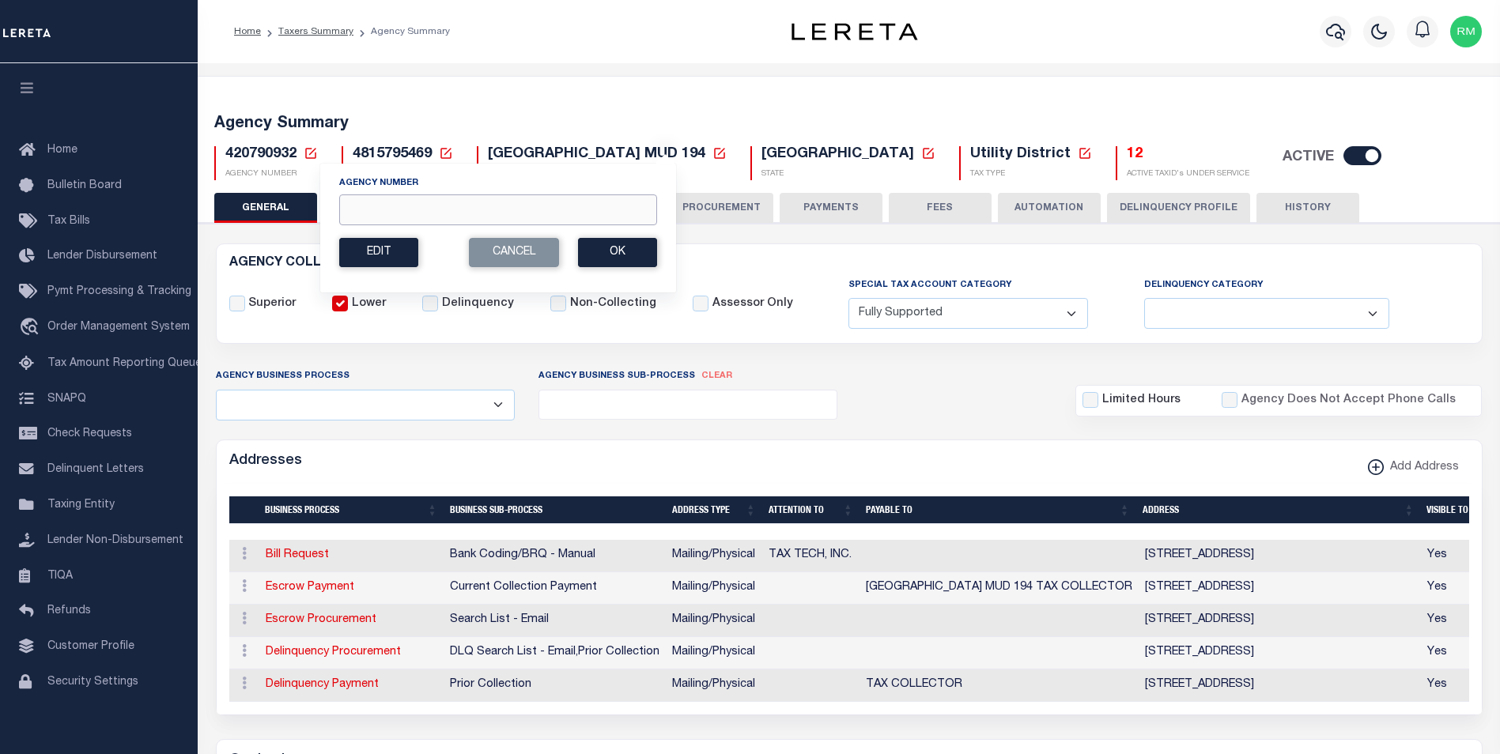
click at [404, 208] on input "Agency Number" at bounding box center [498, 210] width 318 height 31
type input "420790933"
click at [627, 244] on button "Ok" at bounding box center [617, 252] width 79 height 29
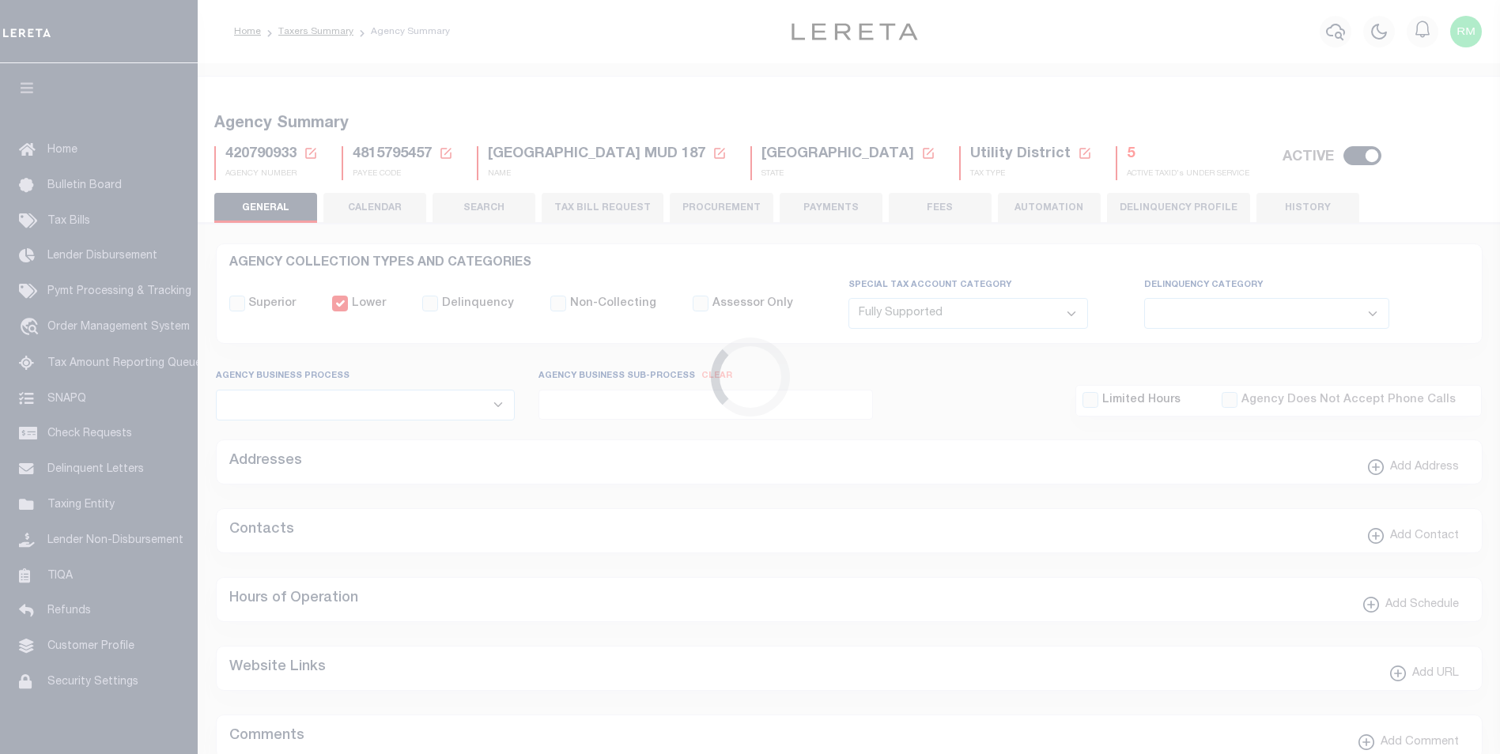
select select "1"
select select
